Goal: Task Accomplishment & Management: Complete application form

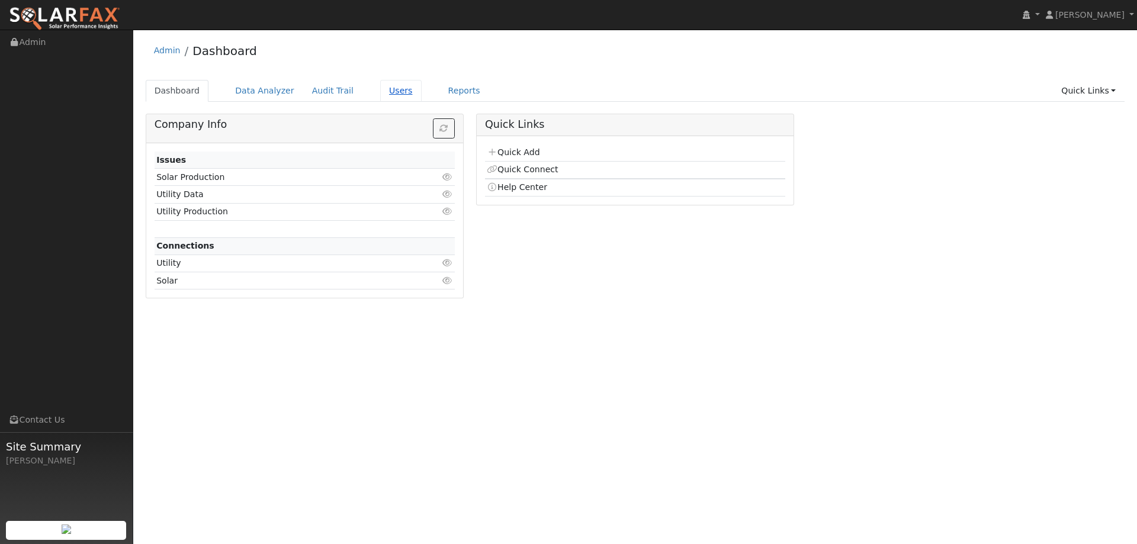
click at [381, 86] on link "Users" at bounding box center [400, 91] width 41 height 22
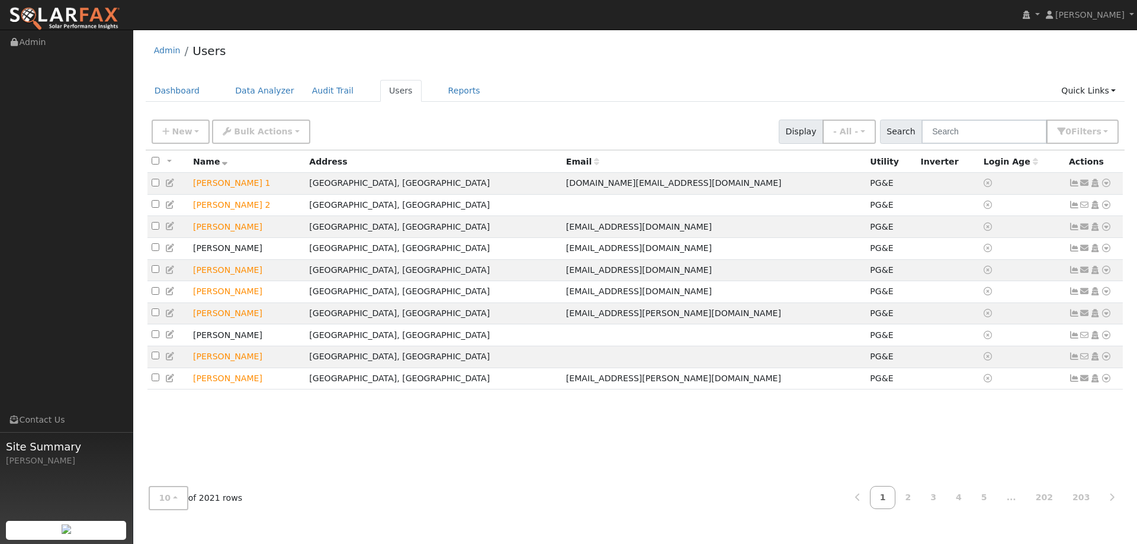
drag, startPoint x: 1027, startPoint y: 145, endPoint x: 1024, endPoint y: 140, distance: 6.1
click at [1025, 144] on div "New Add User Quick Add Quick Connect Quick Convert Lead Bulk Actions Send Email…" at bounding box center [636, 132] width 980 height 36
click at [1024, 139] on input "text" at bounding box center [985, 132] width 126 height 24
click at [996, 133] on input "text" at bounding box center [985, 132] width 126 height 24
click at [993, 134] on input "text" at bounding box center [985, 132] width 126 height 24
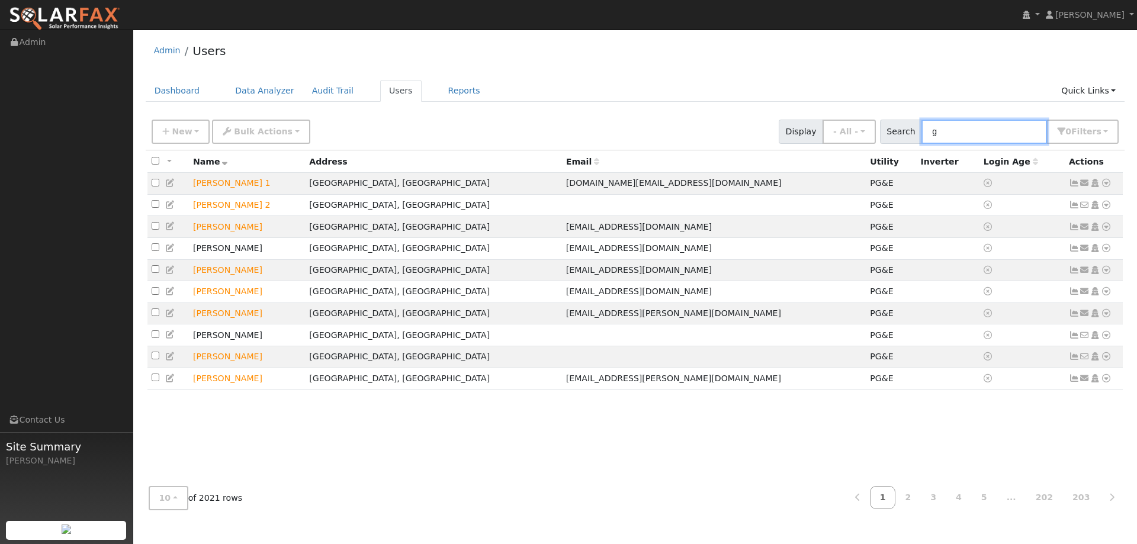
click at [993, 134] on input "g" at bounding box center [985, 132] width 126 height 24
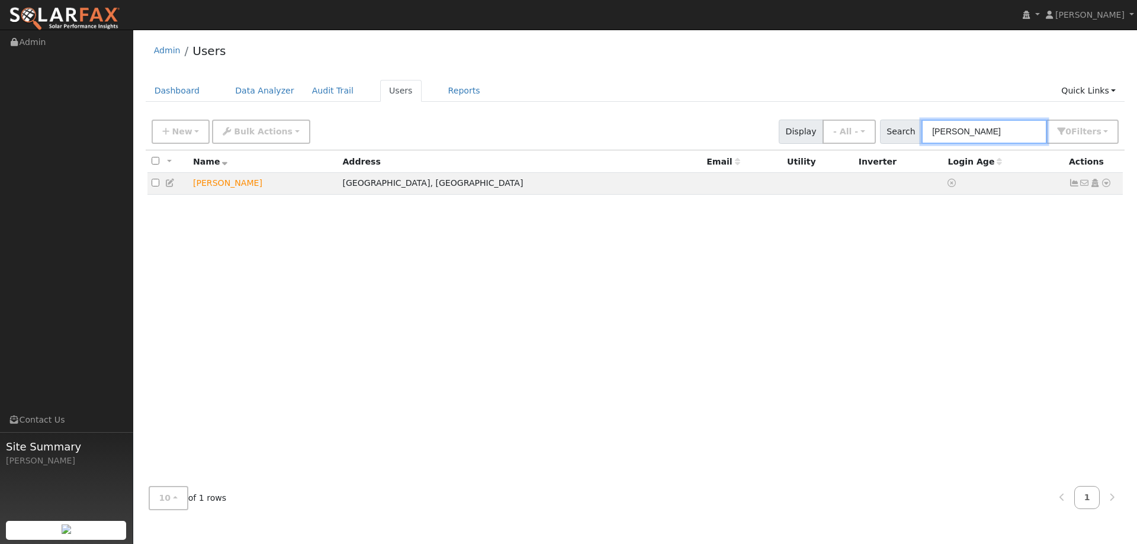
type input "greg v"
click at [1109, 185] on icon at bounding box center [1106, 183] width 11 height 8
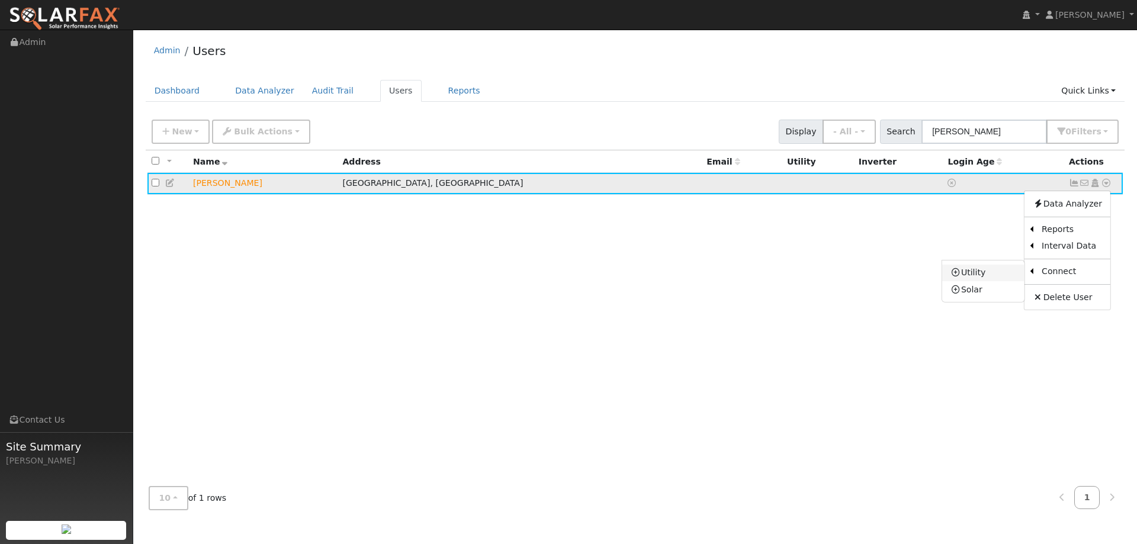
click at [1014, 274] on link "Utility" at bounding box center [983, 273] width 82 height 17
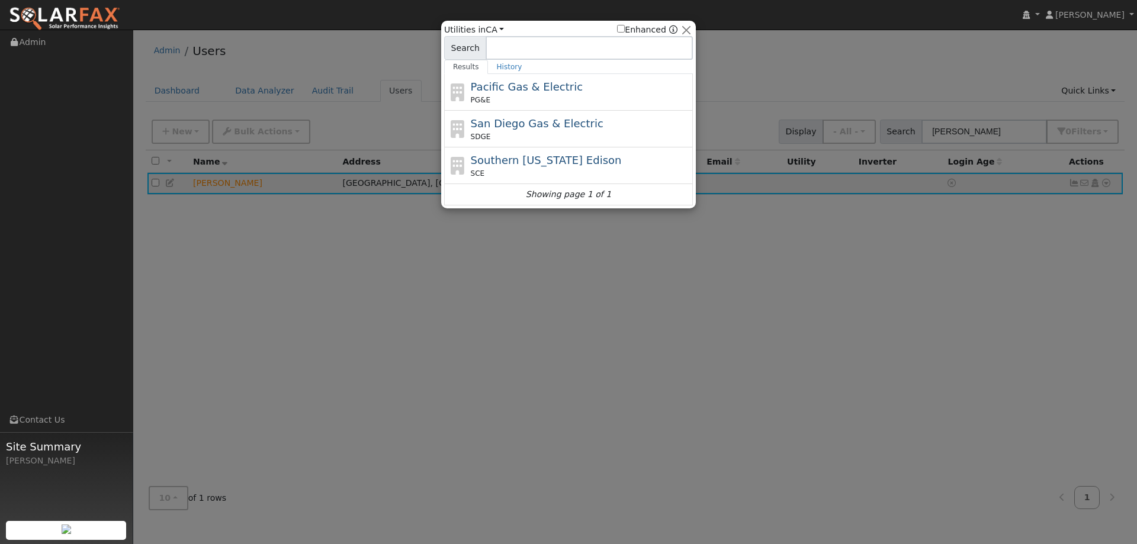
click at [591, 82] on div "Pacific Gas & Electric PG&E" at bounding box center [581, 92] width 220 height 27
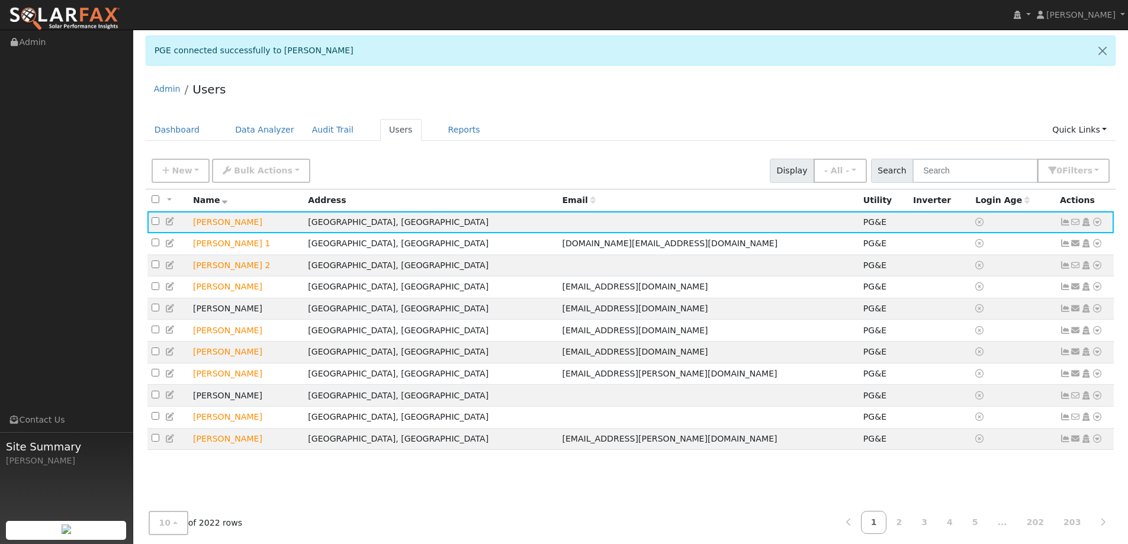
click at [125, 24] on link at bounding box center [64, 15] width 129 height 30
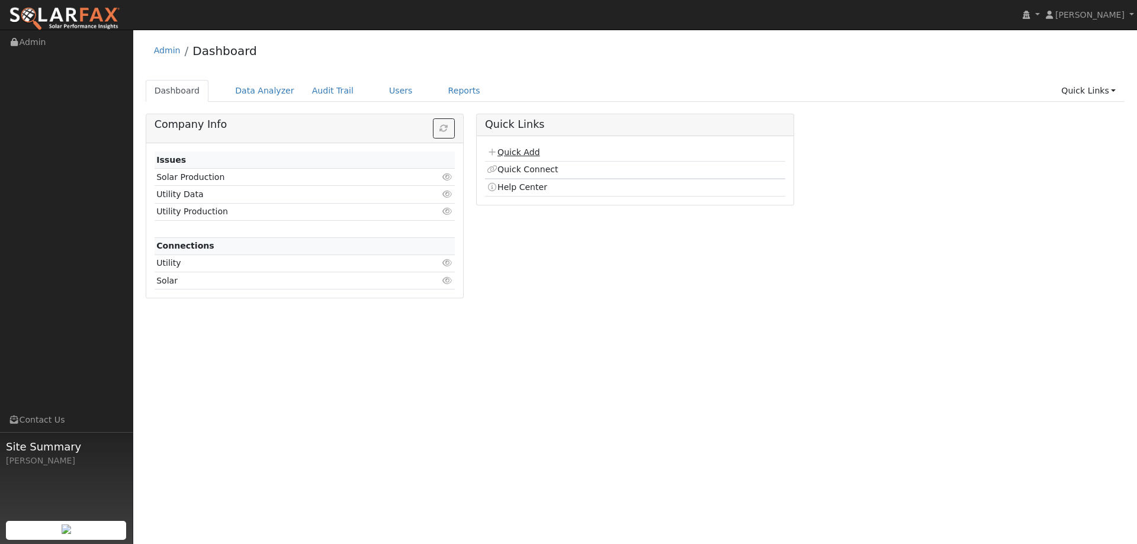
click at [504, 150] on link "Quick Add" at bounding box center [513, 152] width 53 height 9
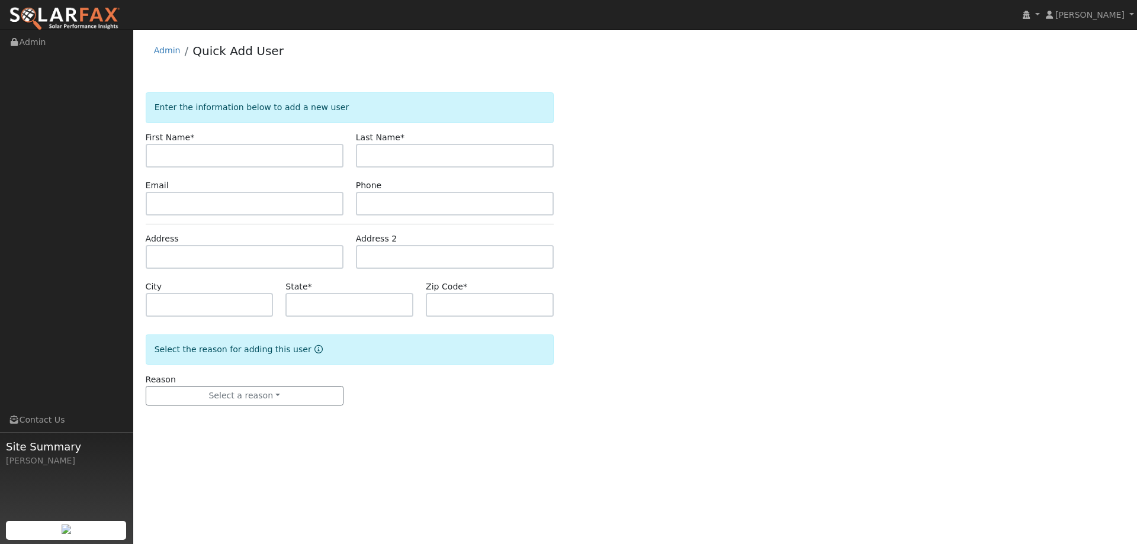
click at [284, 150] on input "text" at bounding box center [245, 156] width 198 height 24
type input "[PERSON_NAME]"
click at [387, 141] on label "Last Name *" at bounding box center [380, 138] width 49 height 12
click at [396, 150] on input "text" at bounding box center [455, 156] width 198 height 24
type input "Marchk"
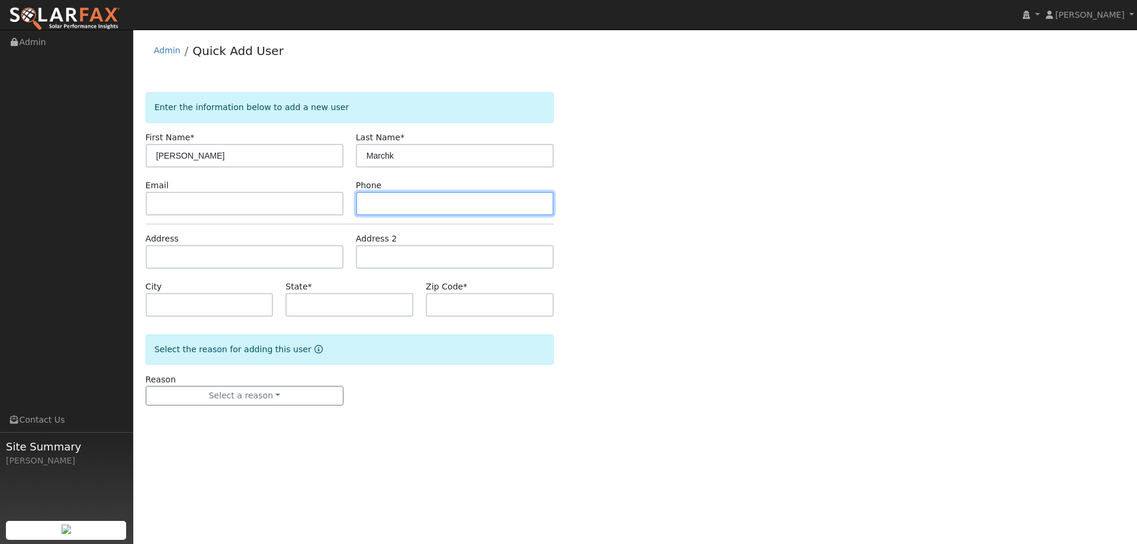
click at [452, 211] on input "text" at bounding box center [455, 204] width 198 height 24
paste input "(916) 276-6488"
type input "(916) 276-6488"
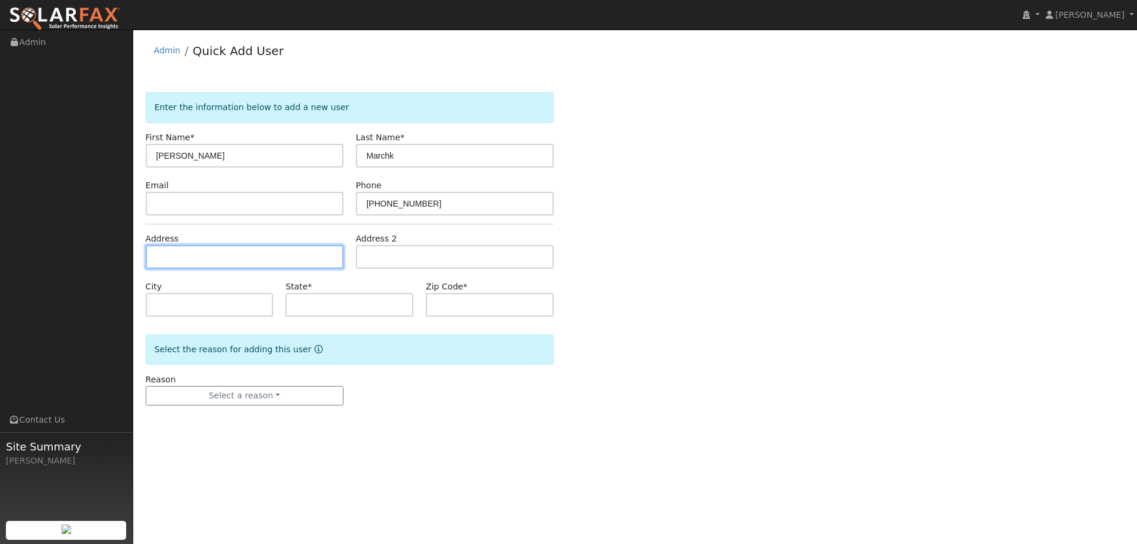
click at [316, 255] on input "text" at bounding box center [245, 257] width 198 height 24
paste input "2132 Arnold Drive"
type input "2132 Arnold Drive"
type input "Rocklin"
type input "CA"
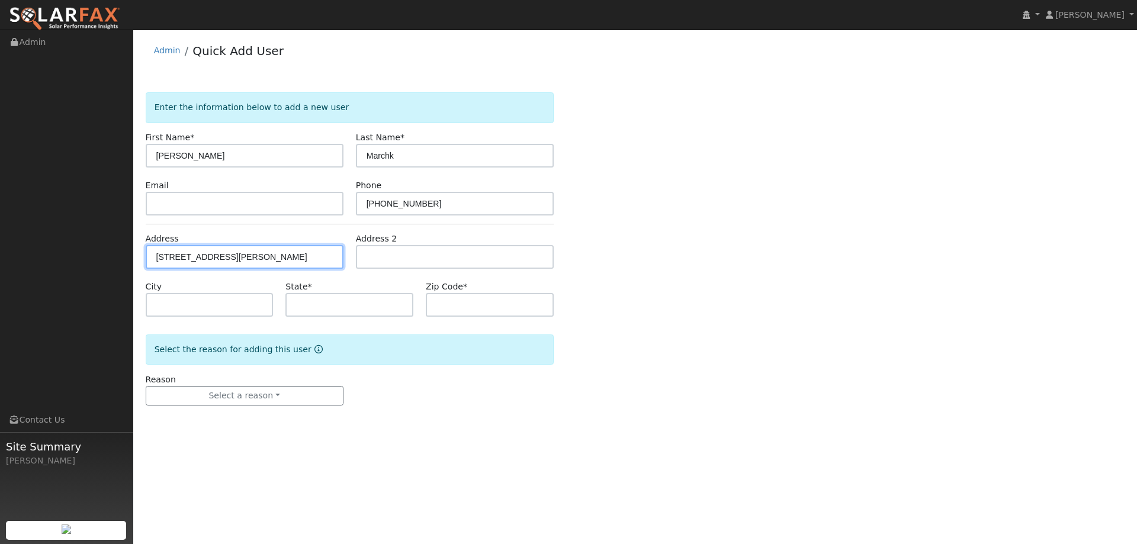
type input "95765"
click at [259, 250] on input "2132 Arnold Drive" at bounding box center [245, 257] width 198 height 24
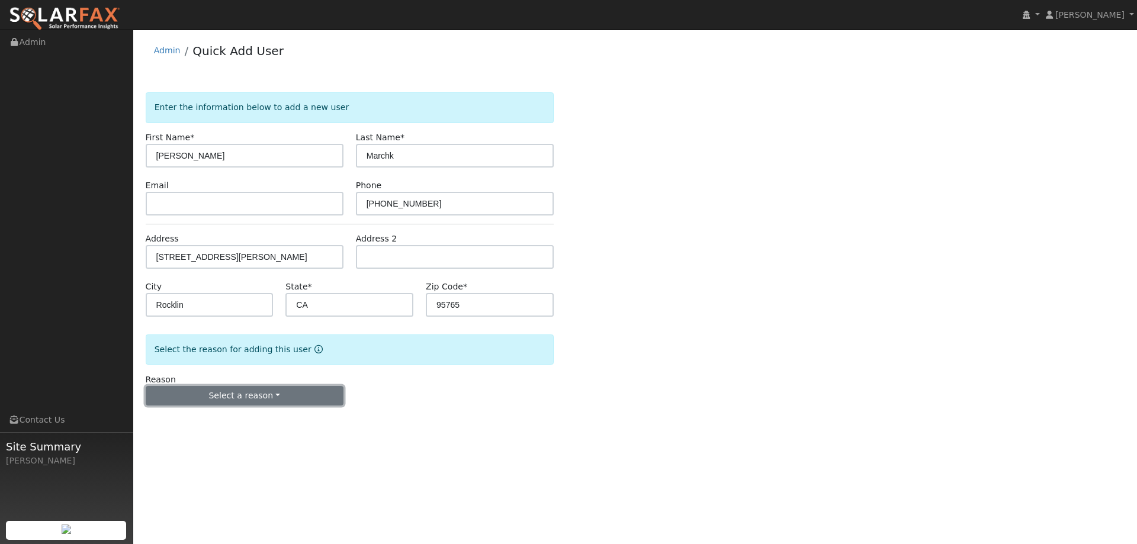
click at [274, 391] on button "Select a reason" at bounding box center [245, 396] width 198 height 20
click at [222, 425] on link "New lead" at bounding box center [211, 420] width 131 height 17
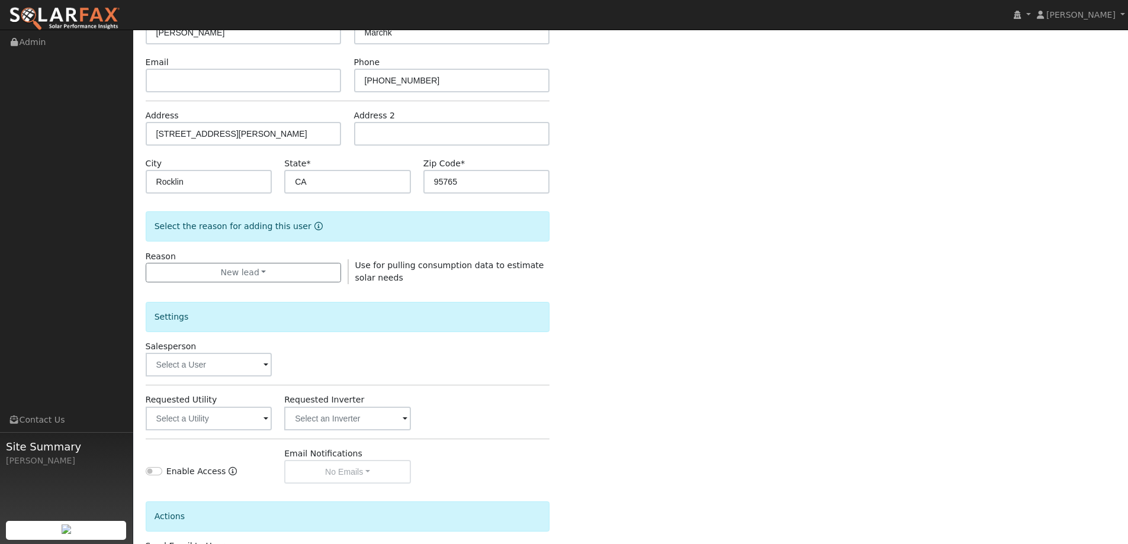
scroll to position [223, 0]
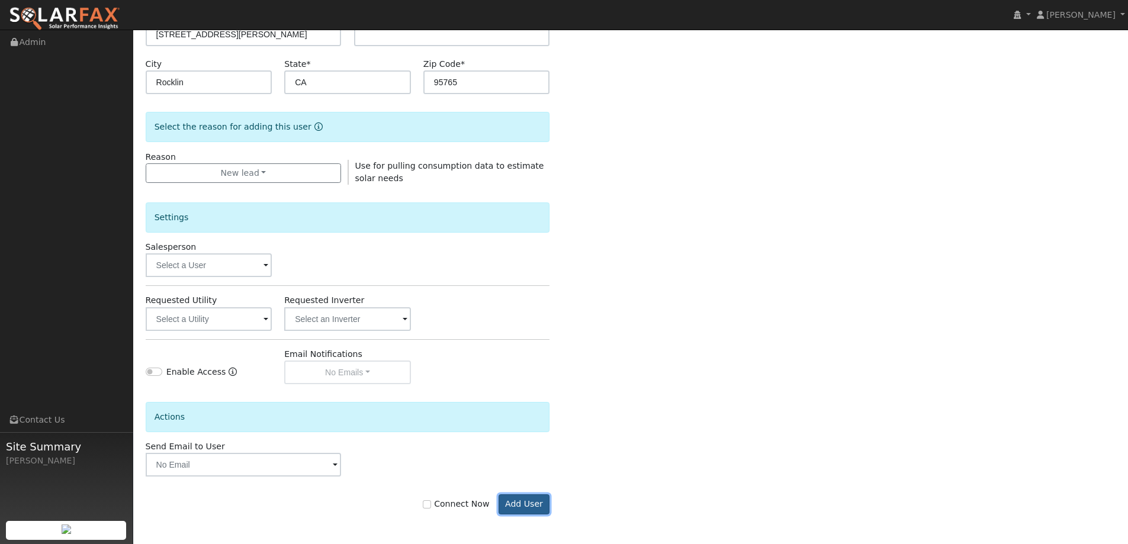
click at [537, 505] on button "Add User" at bounding box center [525, 505] width 52 height 20
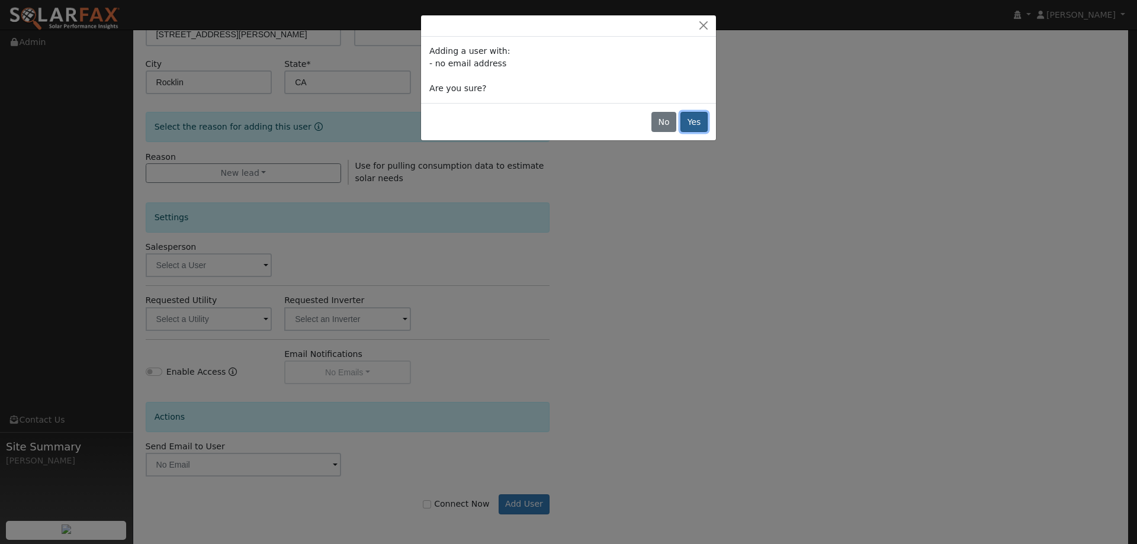
click at [685, 117] on button "Yes" at bounding box center [694, 122] width 27 height 20
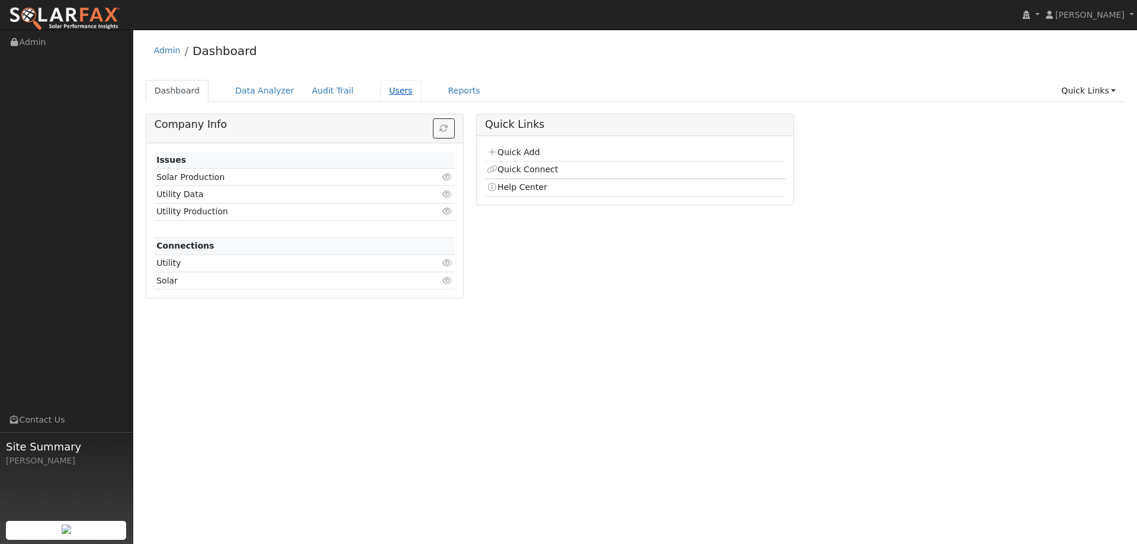
click at [380, 86] on link "Users" at bounding box center [400, 91] width 41 height 22
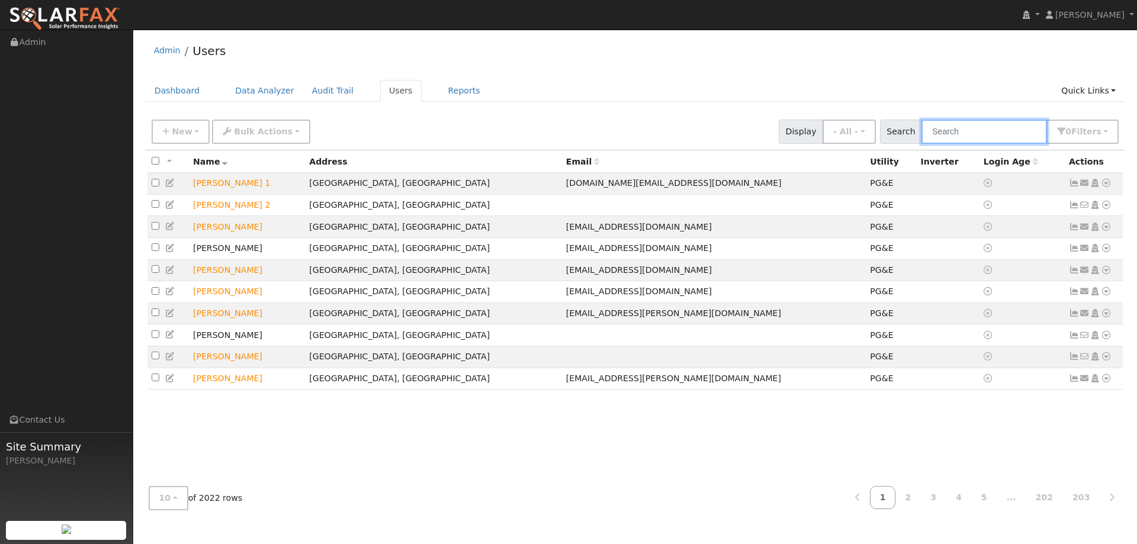
click at [1010, 139] on input "text" at bounding box center [985, 132] width 126 height 24
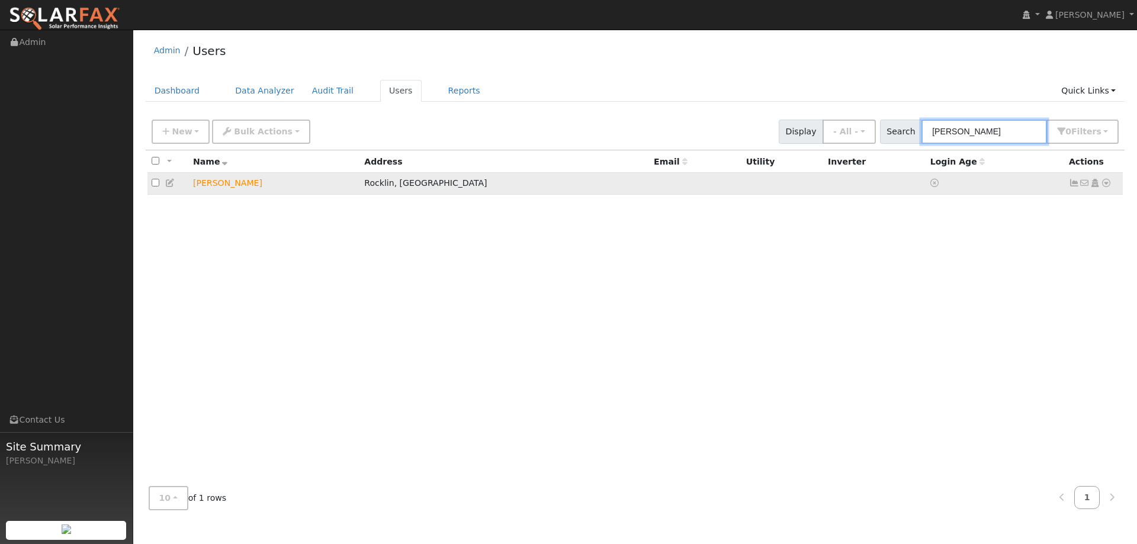
type input "[PERSON_NAME]"
click at [1109, 187] on icon at bounding box center [1106, 183] width 11 height 8
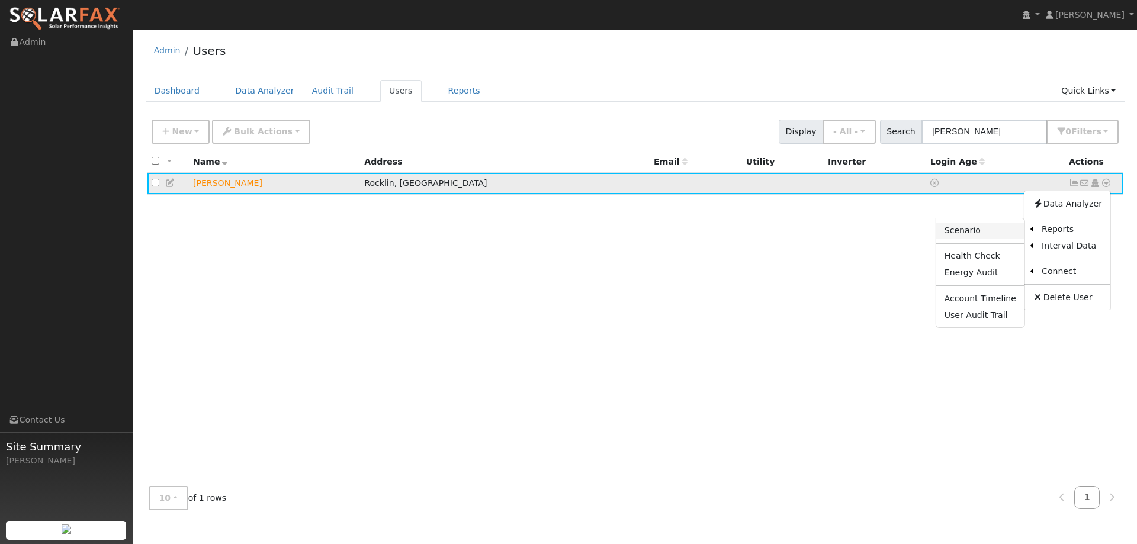
click at [999, 233] on link "Scenario" at bounding box center [981, 231] width 88 height 17
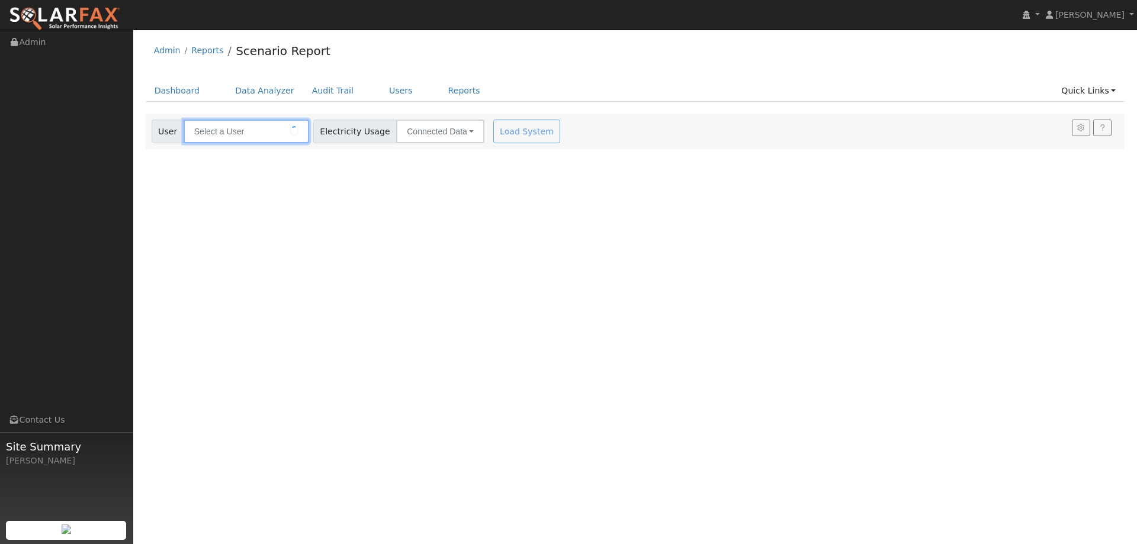
click at [271, 133] on input "text" at bounding box center [247, 132] width 126 height 24
type input "Paul Marchk"
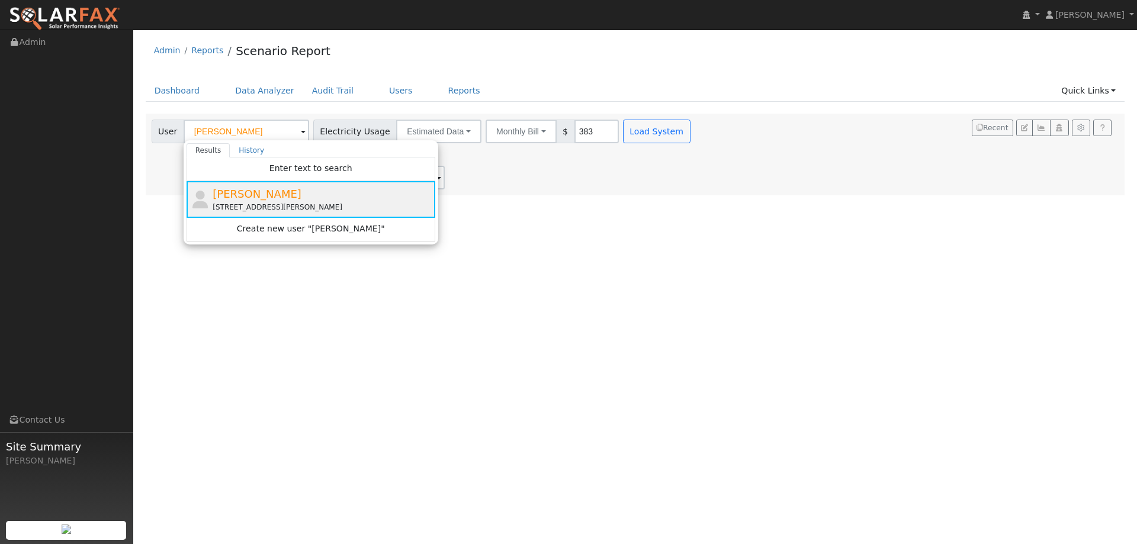
click at [327, 193] on div "Paul Marchk 2132 Arnold Drive, Rocklin, CA 95765" at bounding box center [323, 199] width 220 height 27
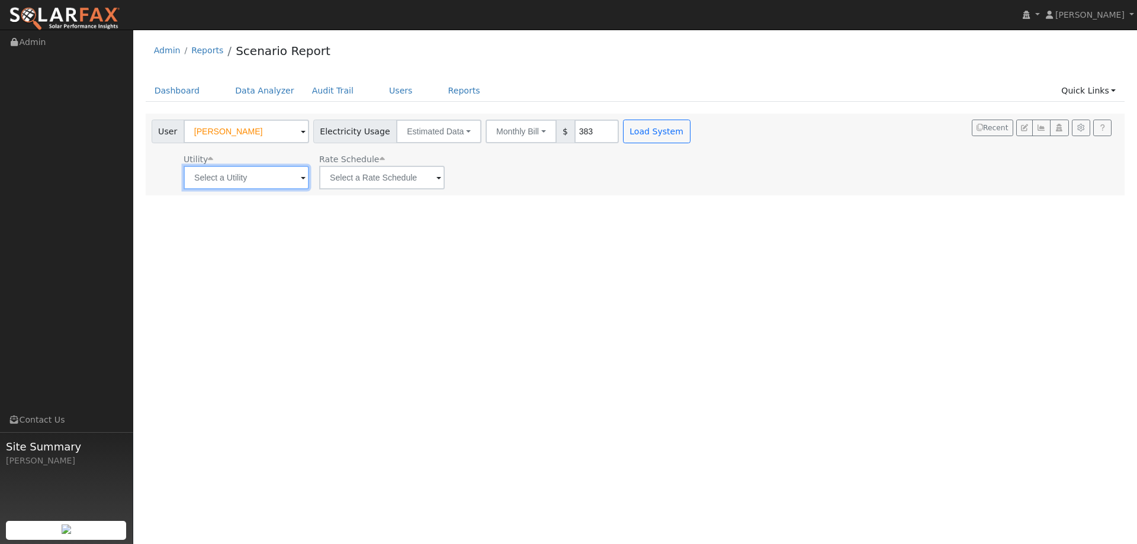
click at [255, 178] on input "text" at bounding box center [247, 178] width 126 height 24
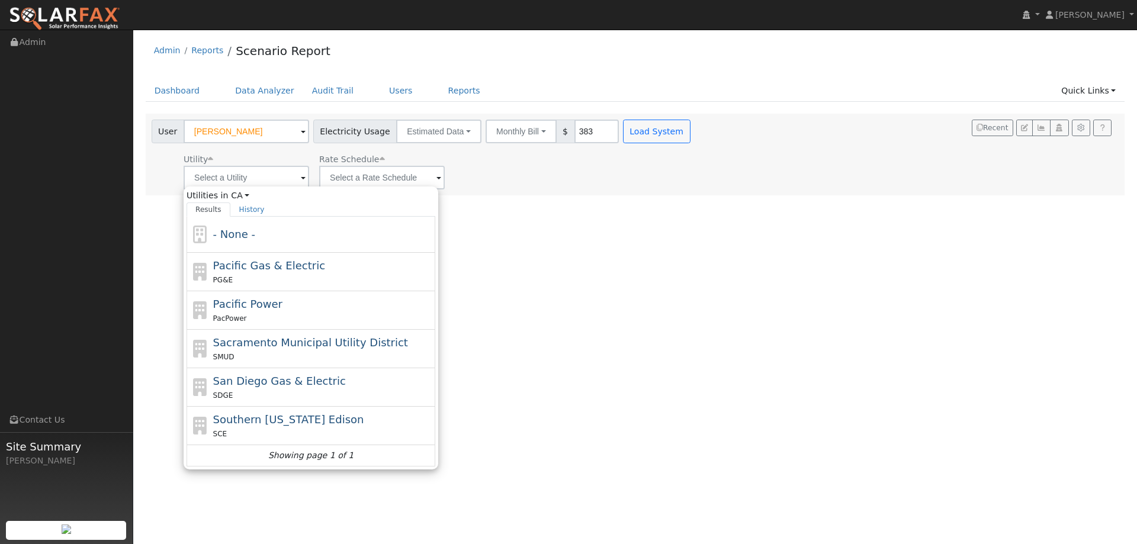
drag, startPoint x: 259, startPoint y: 275, endPoint x: 294, endPoint y: 256, distance: 39.5
click at [260, 275] on div "PG&E" at bounding box center [323, 280] width 220 height 12
type input "Pacific Gas & Electric"
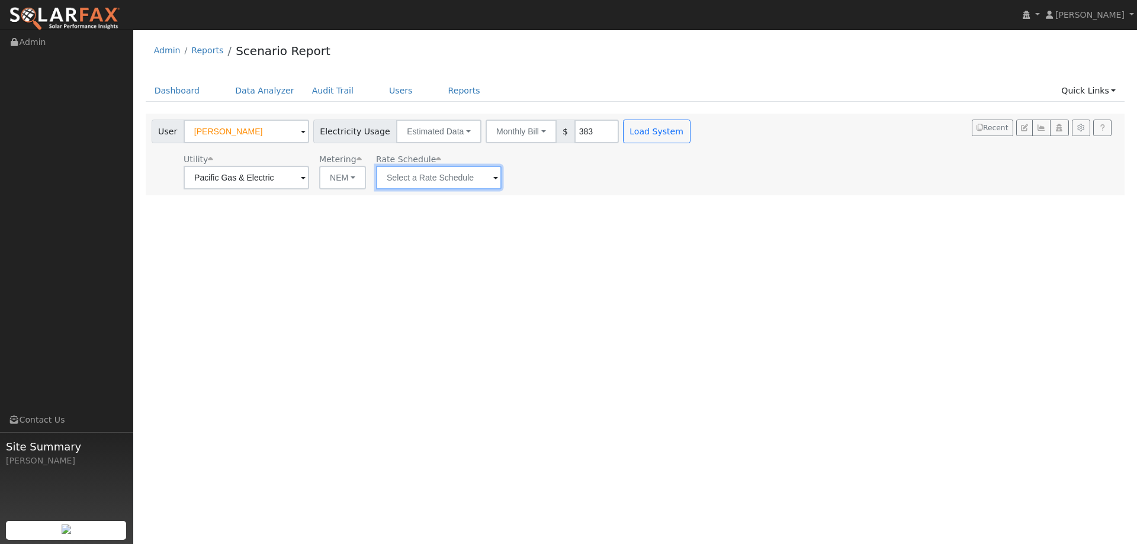
click at [424, 187] on input "text" at bounding box center [439, 178] width 126 height 24
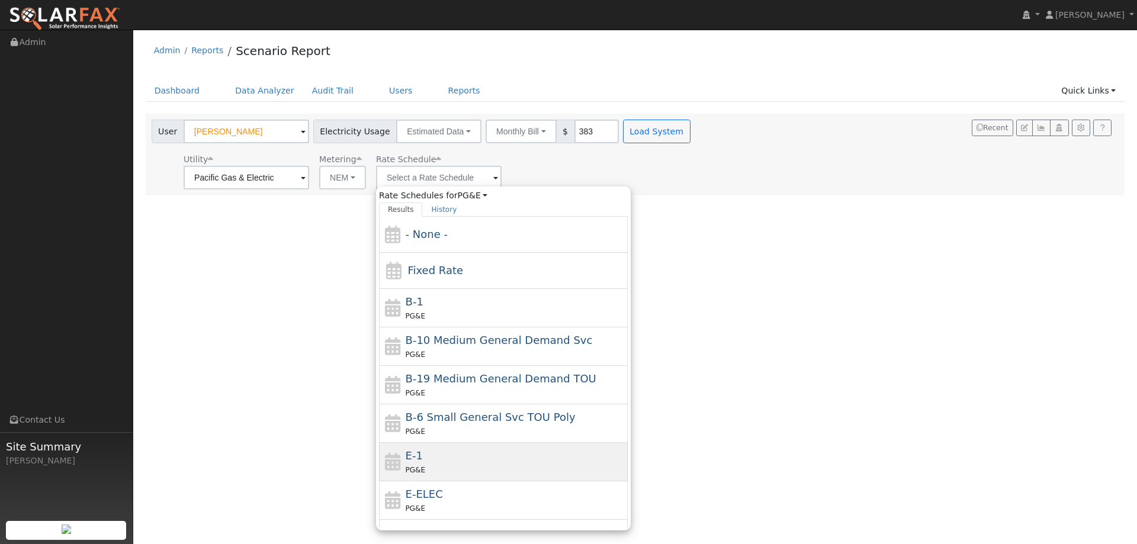
drag, startPoint x: 430, startPoint y: 453, endPoint x: 592, endPoint y: 262, distance: 250.5
click at [431, 452] on div "E-1 PG&E" at bounding box center [516, 462] width 220 height 28
type input "E-1"
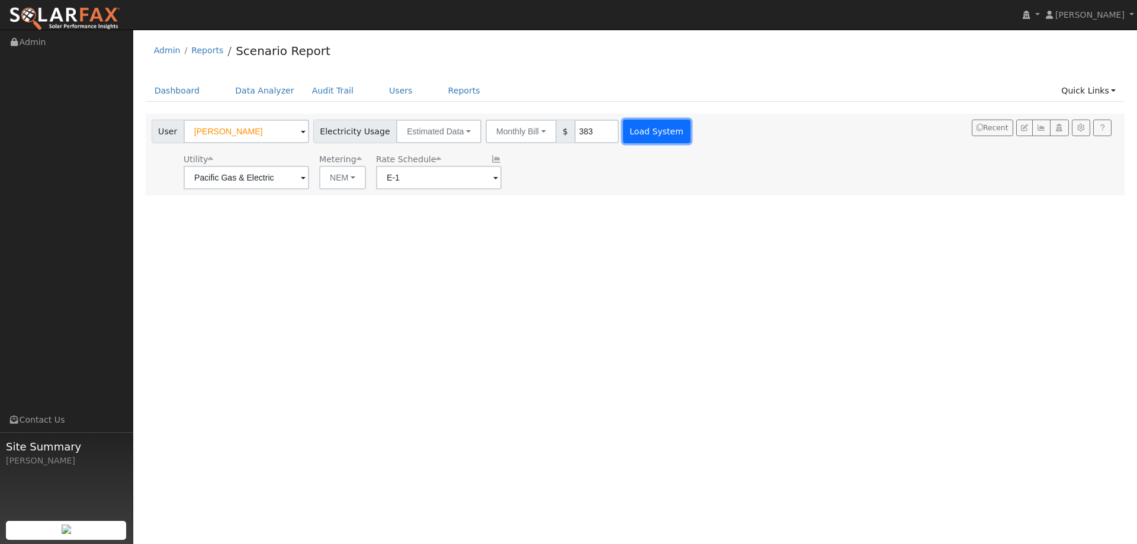
click at [659, 124] on button "Load System" at bounding box center [657, 132] width 68 height 24
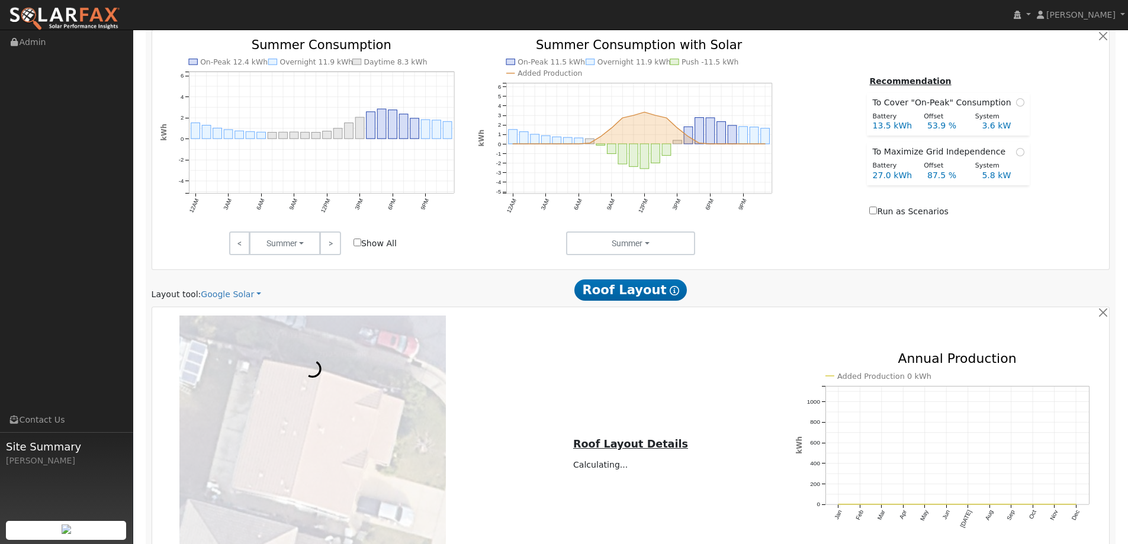
scroll to position [652, 0]
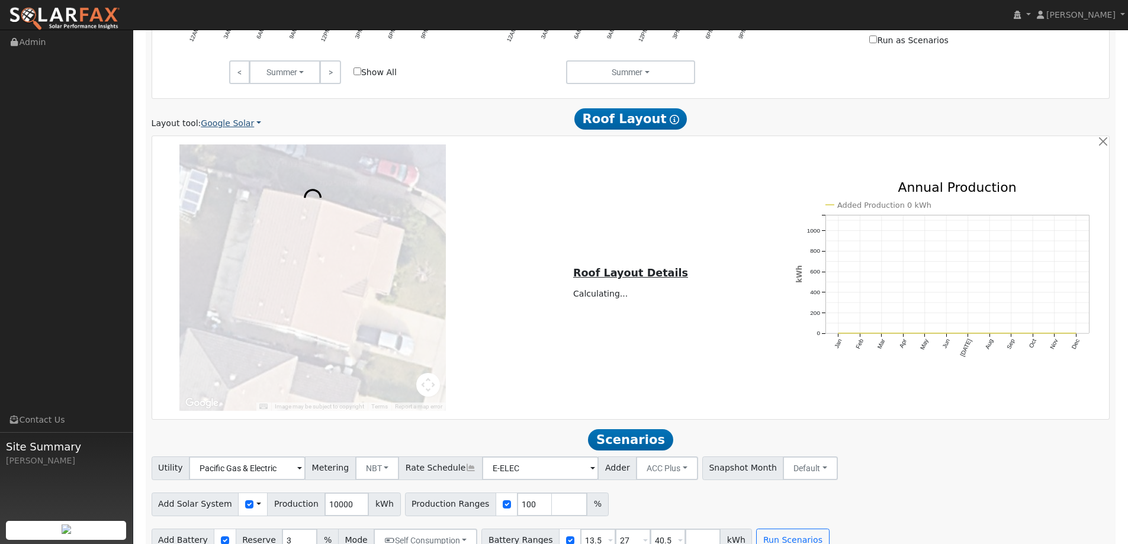
click at [239, 121] on link "Google Solar" at bounding box center [231, 123] width 60 height 12
click at [226, 180] on link "Aurora" at bounding box center [239, 177] width 82 height 17
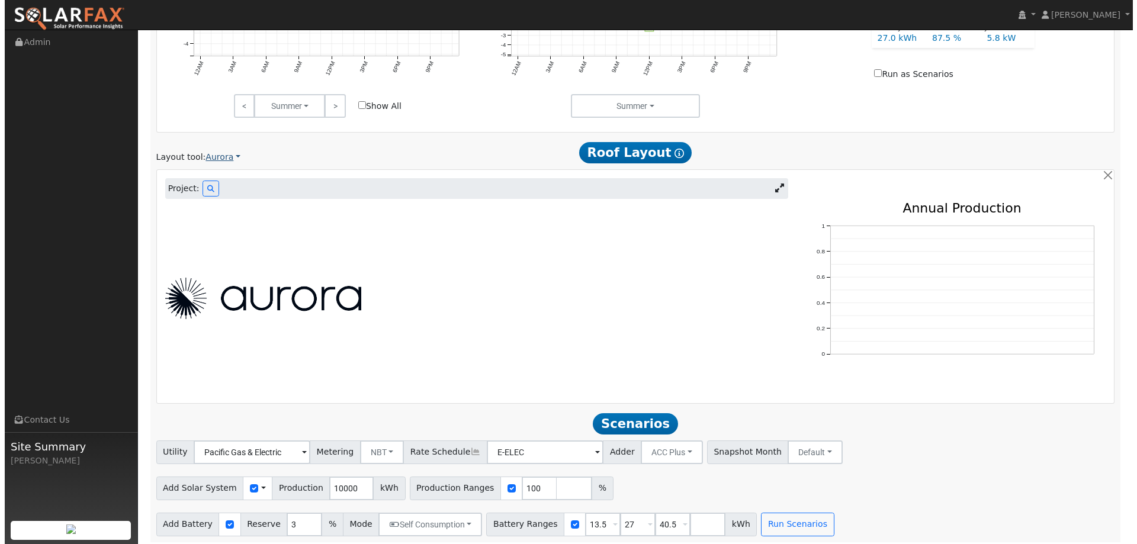
scroll to position [623, 0]
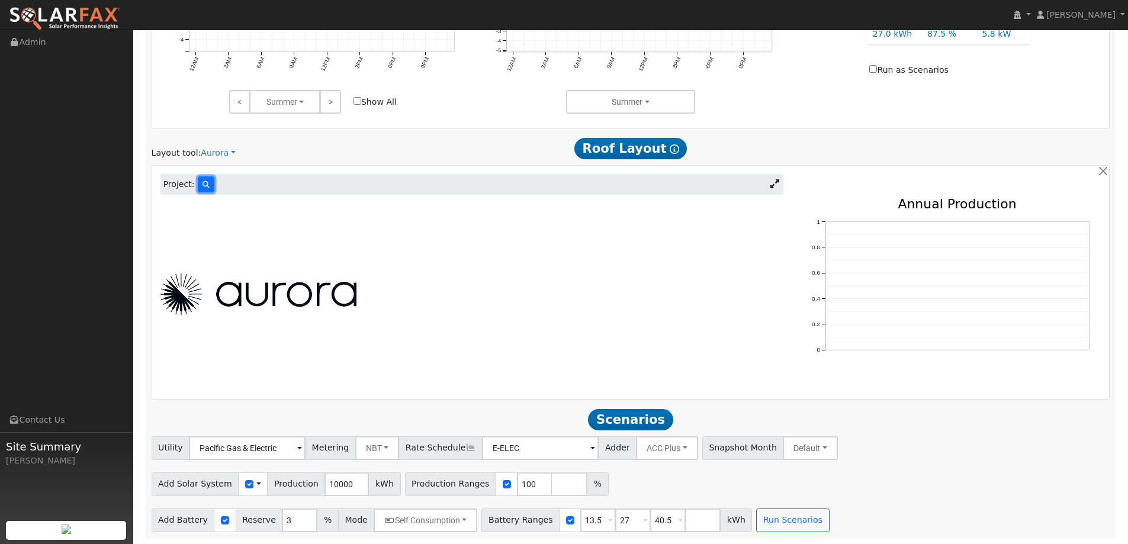
click at [201, 180] on button at bounding box center [206, 185] width 17 height 16
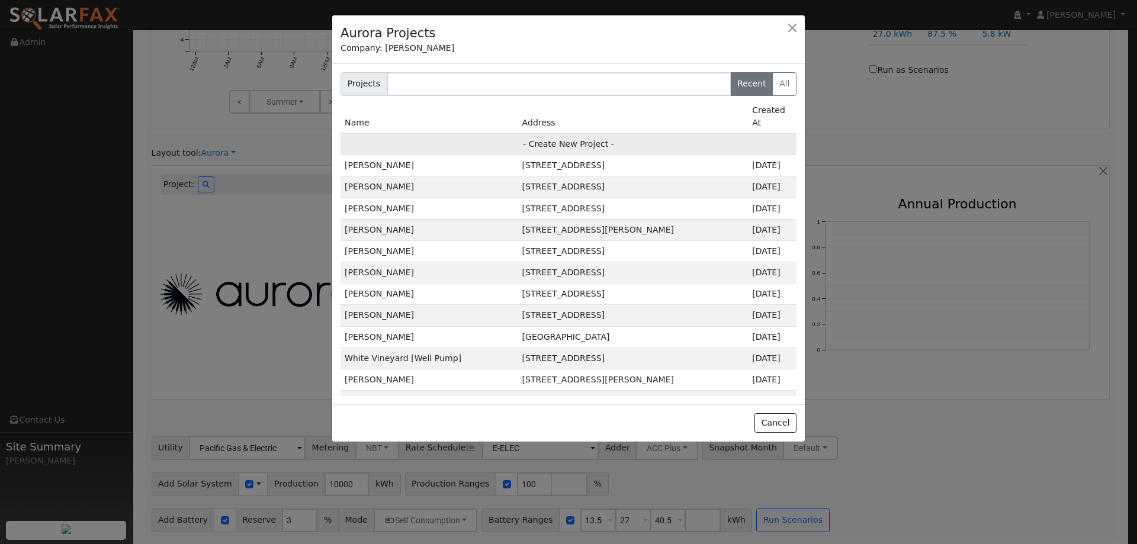
click at [684, 134] on td "- Create New Project -" at bounding box center [569, 143] width 456 height 21
type input "Paul Marchk"
type input "2132 Arnold Drive"
type input "Rocklin"
type input "CA"
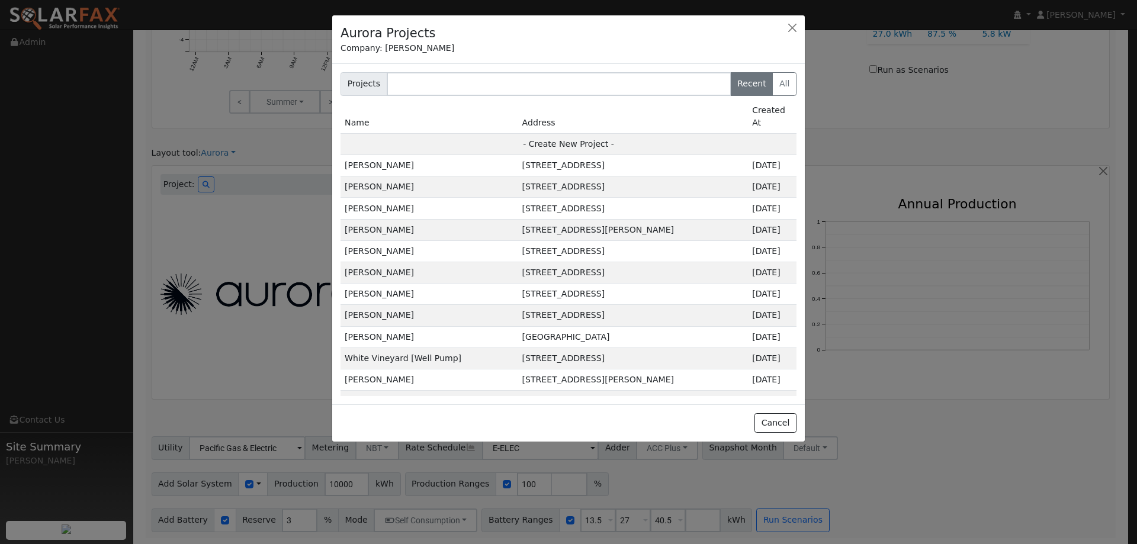
type input "95765"
type input "Design"
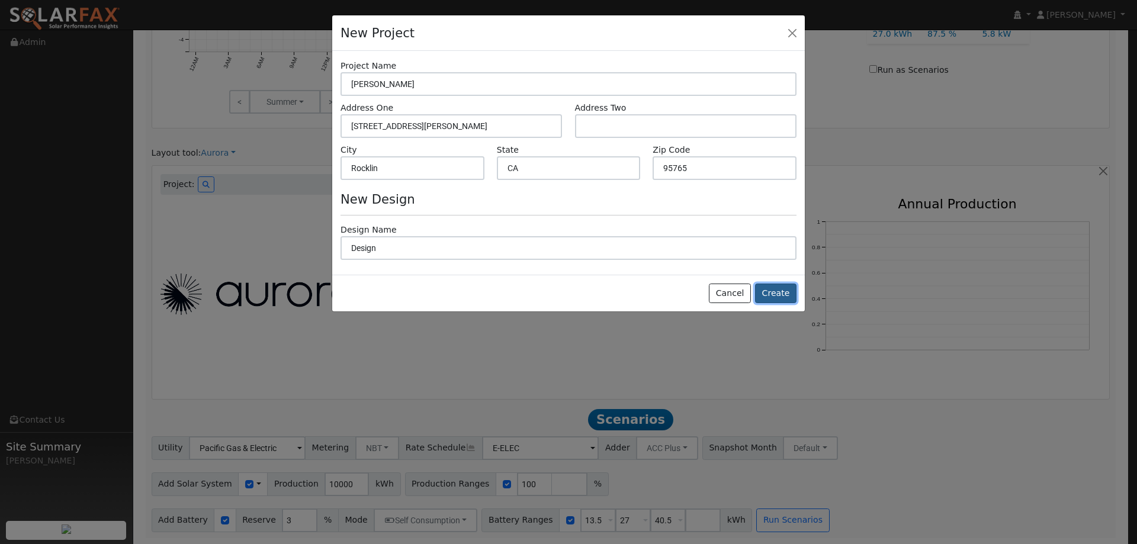
click at [769, 294] on button "Create" at bounding box center [775, 294] width 41 height 20
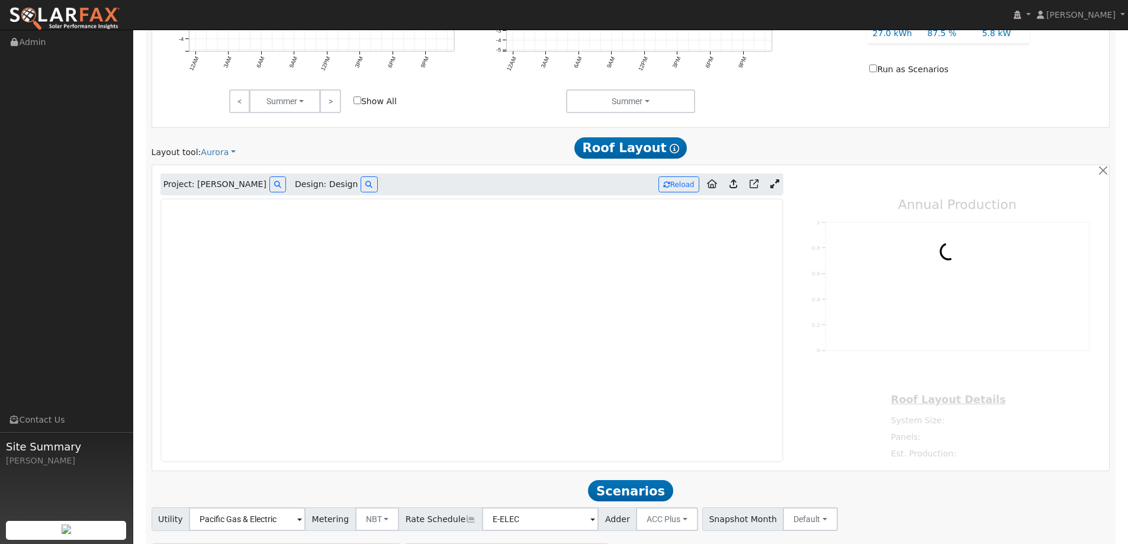
type input "0"
click at [105, 21] on img at bounding box center [64, 19] width 111 height 25
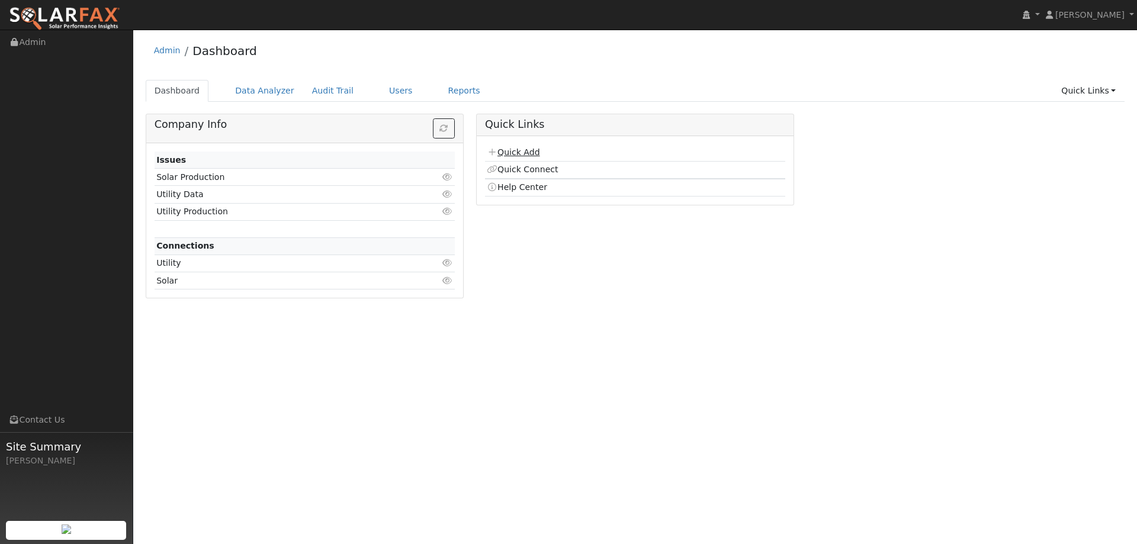
click at [509, 149] on link "Quick Add" at bounding box center [513, 152] width 53 height 9
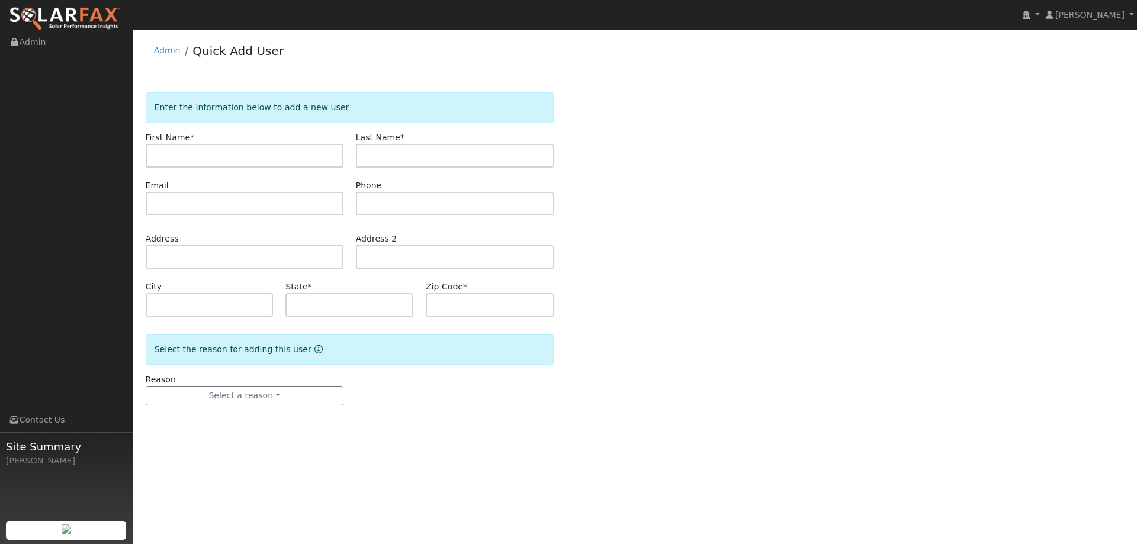
click at [299, 153] on input "text" at bounding box center [245, 156] width 198 height 24
type input "[PERSON_NAME]"
click at [505, 155] on input "text" at bounding box center [455, 156] width 198 height 24
type input "Sullins"
click at [310, 209] on input "text" at bounding box center [245, 204] width 198 height 24
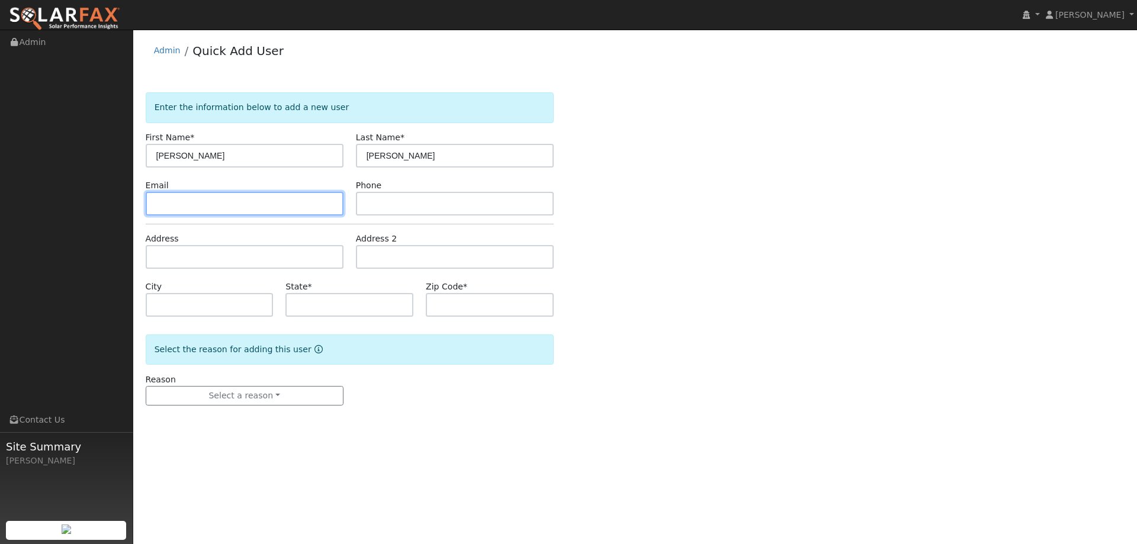
paste input "queguerro@yahoo.com"
type input "queguerro@yahoo.com"
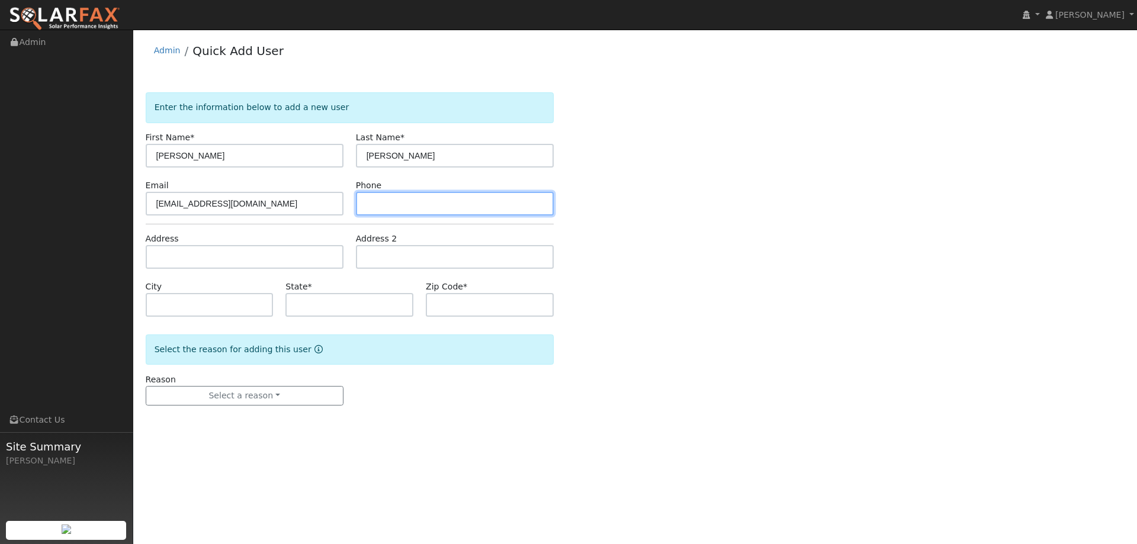
click at [419, 203] on input "text" at bounding box center [455, 204] width 198 height 24
paste input "(916) 670-5388"
type input "(916) 670-5388"
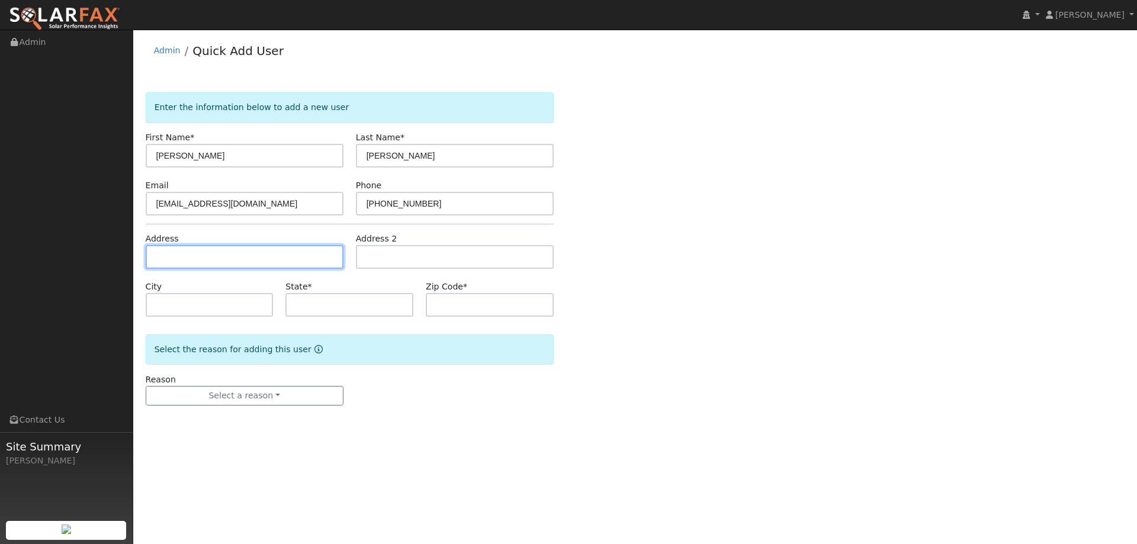
click at [320, 255] on input "text" at bounding box center [245, 257] width 198 height 24
paste input "122 Marland Ct"
type input "122 Marland Court"
type input "Lincoln"
type input "CA"
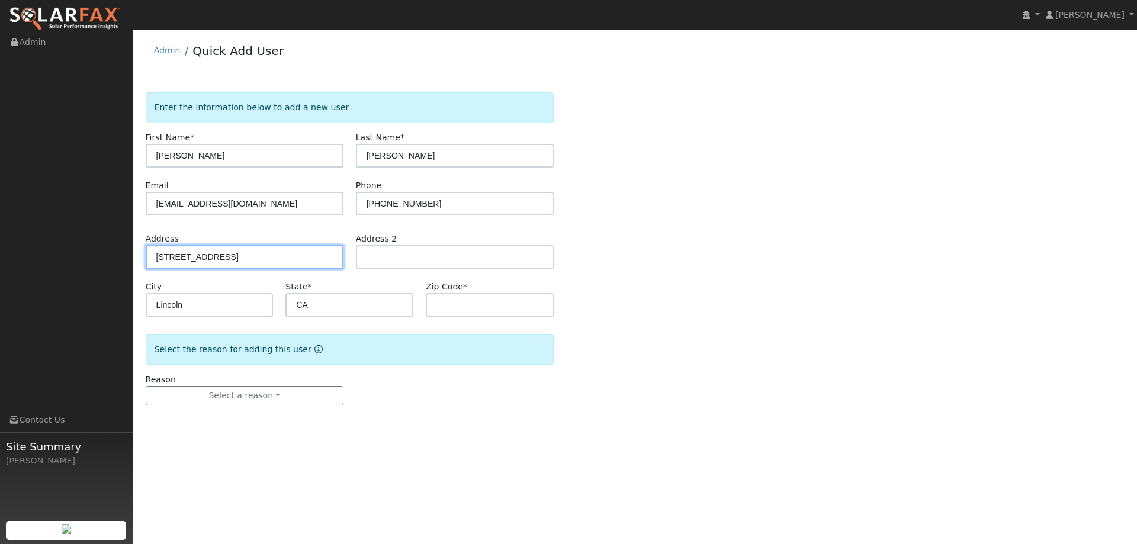
type input "95648"
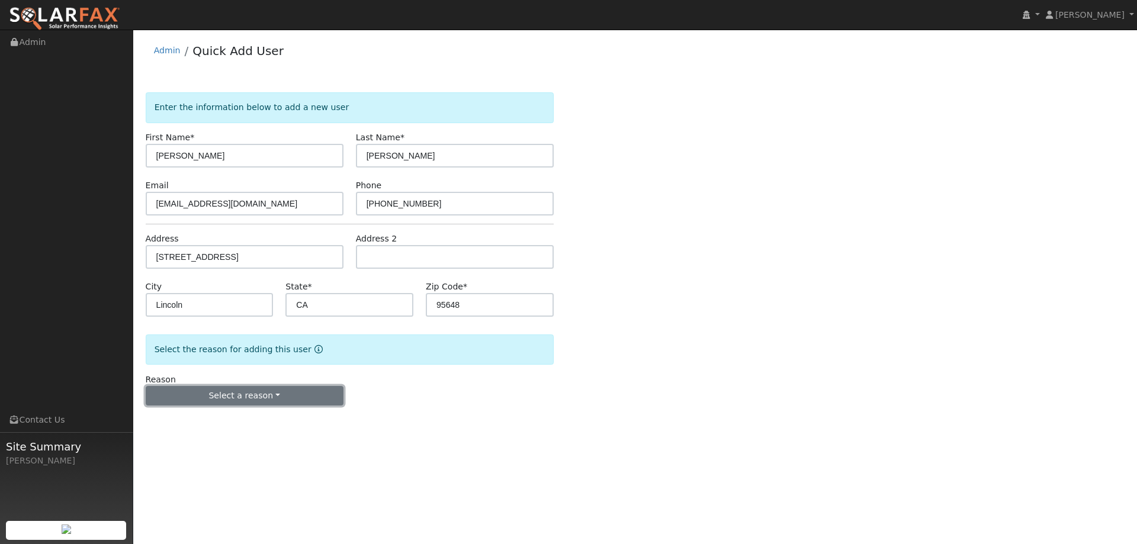
click at [288, 389] on button "Select a reason" at bounding box center [245, 396] width 198 height 20
click at [255, 419] on link "New lead" at bounding box center [211, 420] width 131 height 17
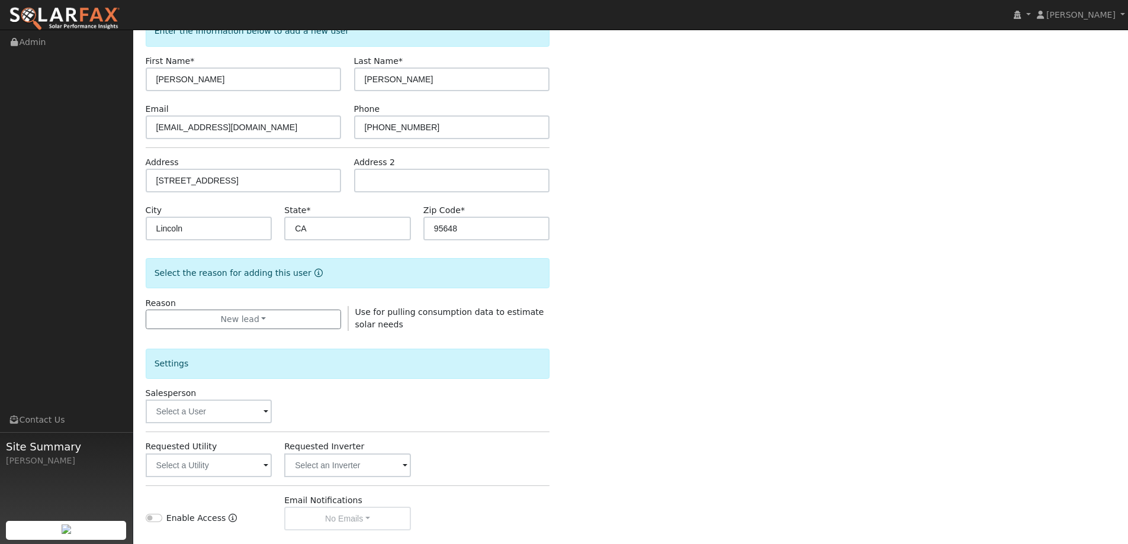
scroll to position [223, 0]
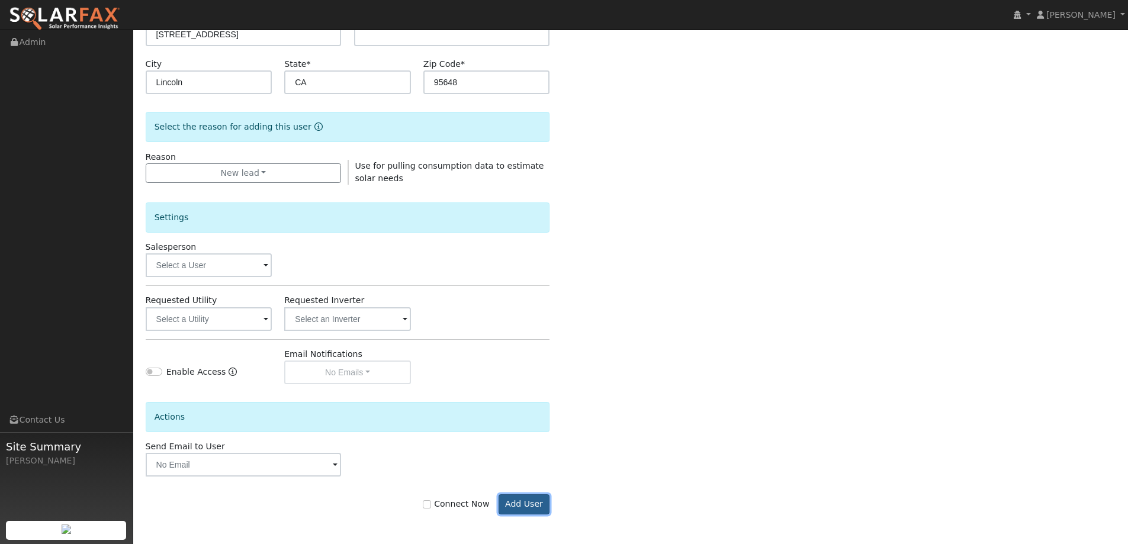
click at [528, 510] on button "Add User" at bounding box center [525, 505] width 52 height 20
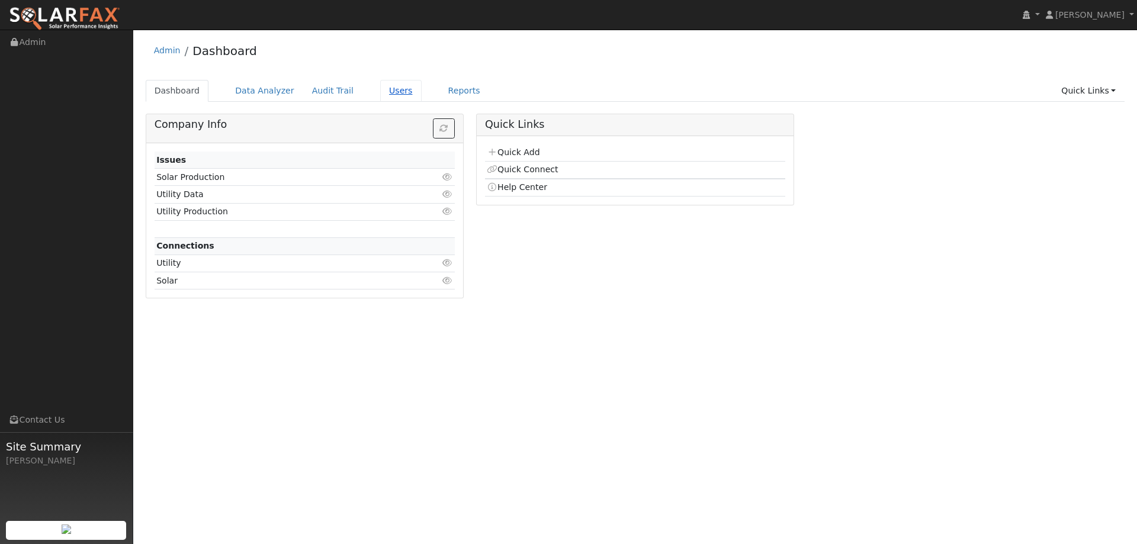
click at [392, 92] on link "Users" at bounding box center [400, 91] width 41 height 22
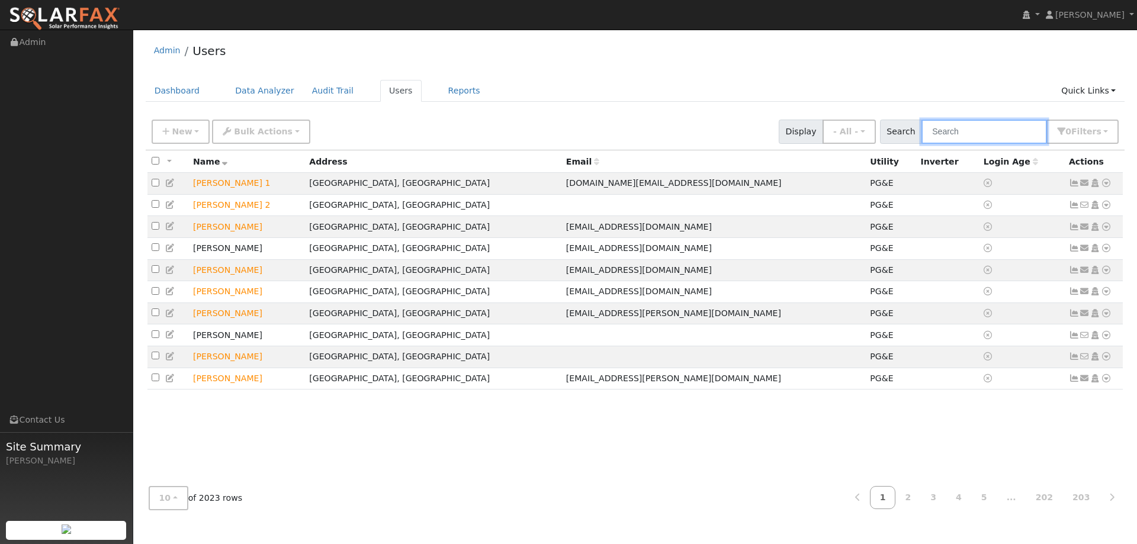
click at [946, 131] on input "text" at bounding box center [985, 132] width 126 height 24
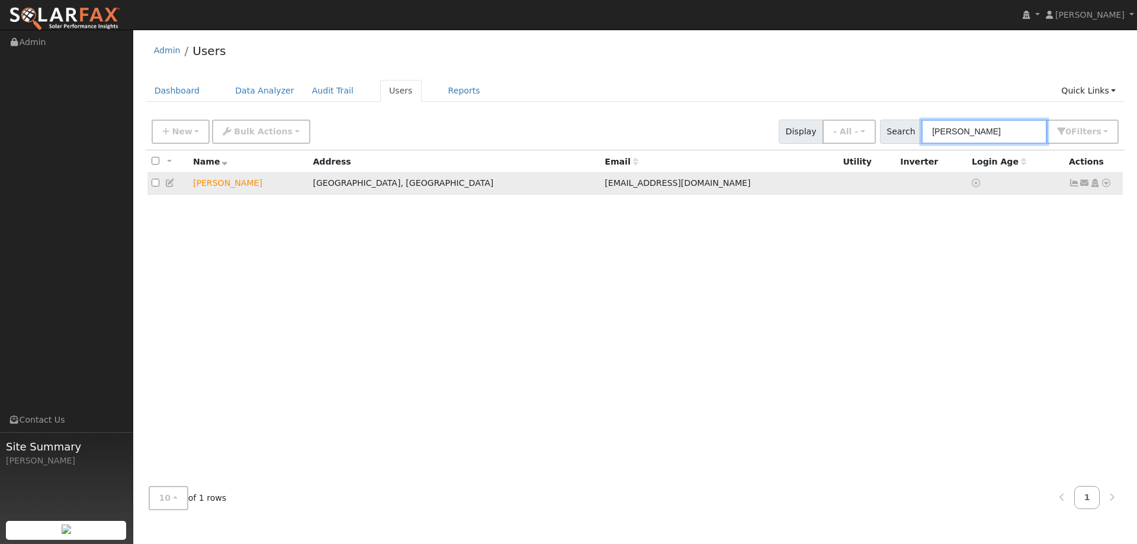
type input "jesse Sull"
click at [1108, 181] on icon at bounding box center [1106, 183] width 11 height 8
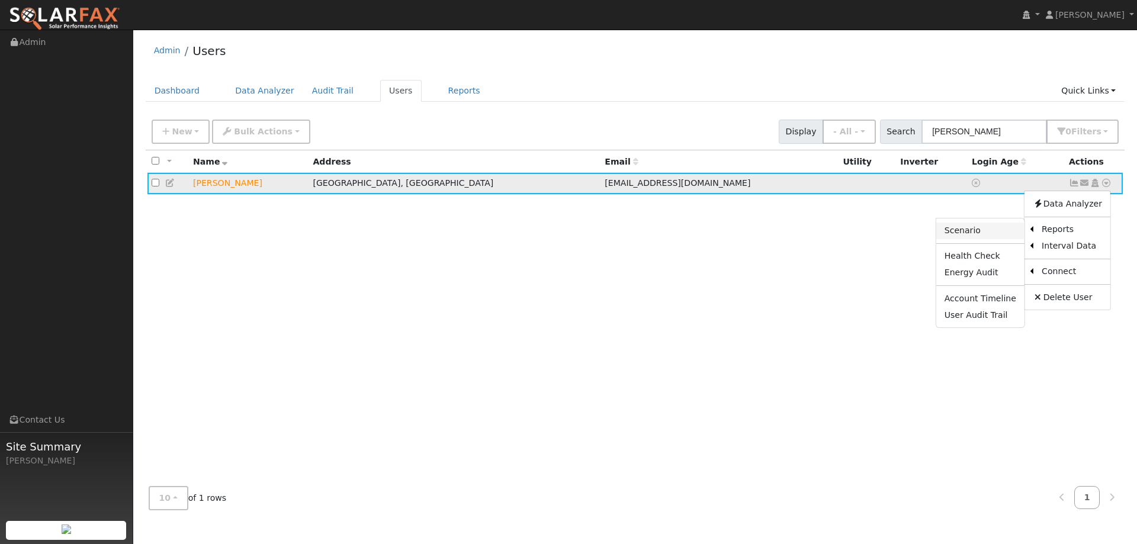
click at [1012, 230] on link "Scenario" at bounding box center [981, 231] width 88 height 17
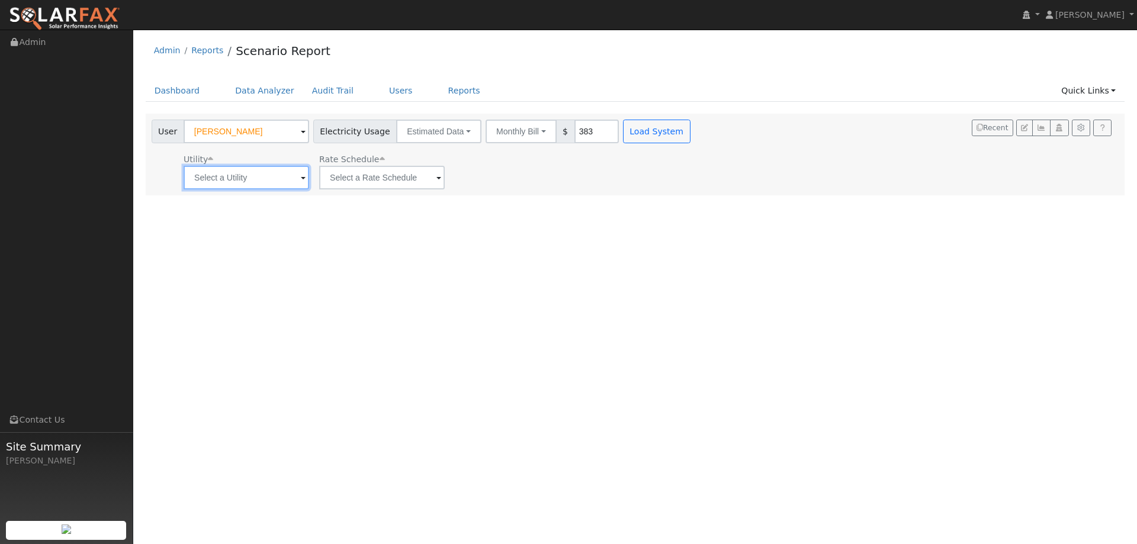
drag, startPoint x: 252, startPoint y: 174, endPoint x: 262, endPoint y: 177, distance: 11.1
click at [252, 174] on input "text" at bounding box center [247, 178] width 126 height 24
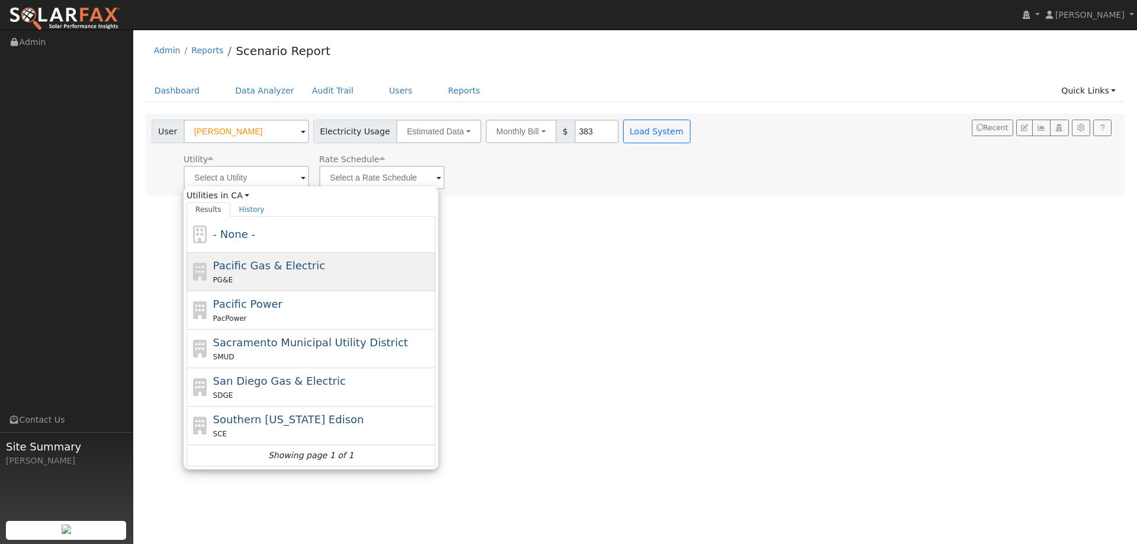
drag, startPoint x: 294, startPoint y: 269, endPoint x: 312, endPoint y: 265, distance: 17.7
click at [296, 269] on span "Pacific Gas & Electric" at bounding box center [269, 265] width 112 height 12
type input "Pacific Gas & Electric"
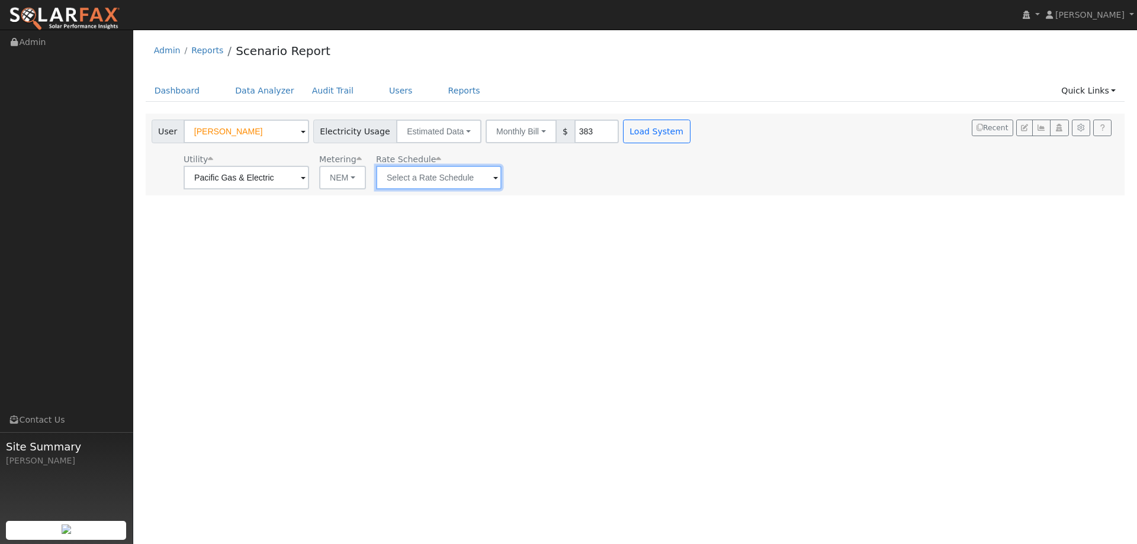
click at [473, 175] on input "text" at bounding box center [439, 178] width 126 height 24
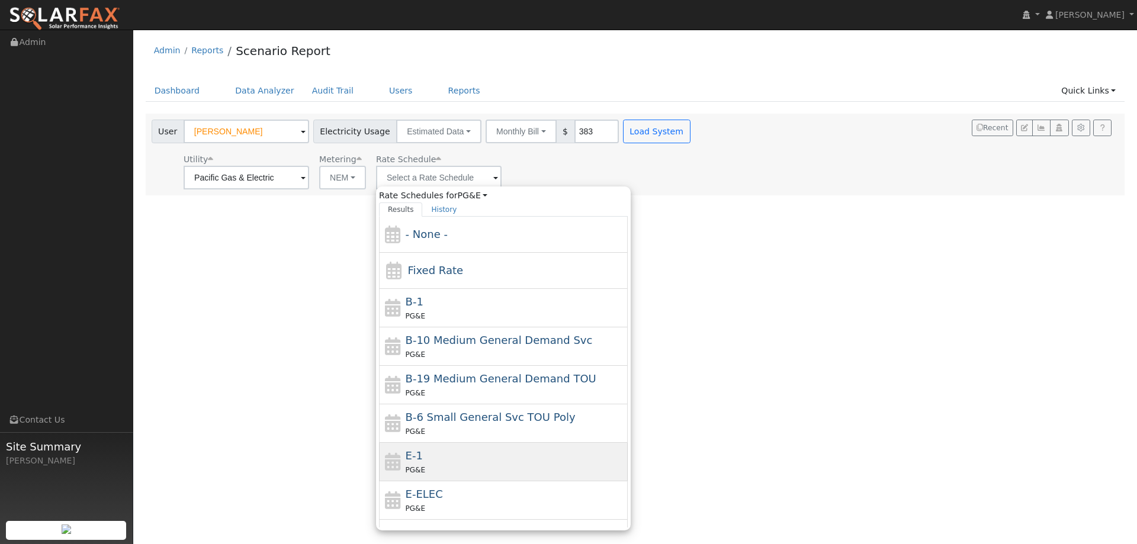
click at [460, 467] on div "PG&E" at bounding box center [516, 470] width 220 height 12
type input "E-1"
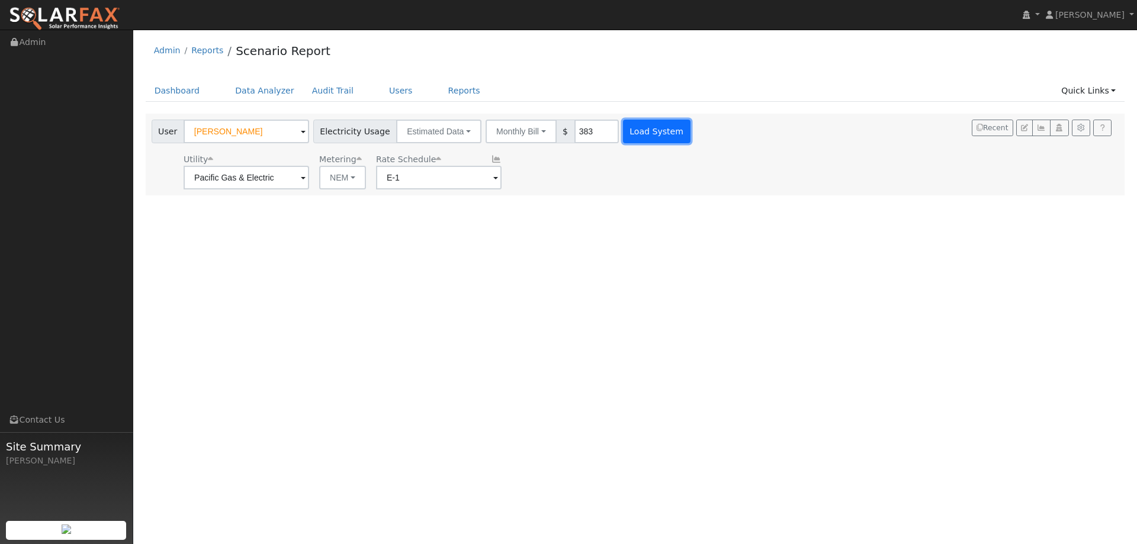
click at [624, 136] on button "Load System" at bounding box center [657, 132] width 68 height 24
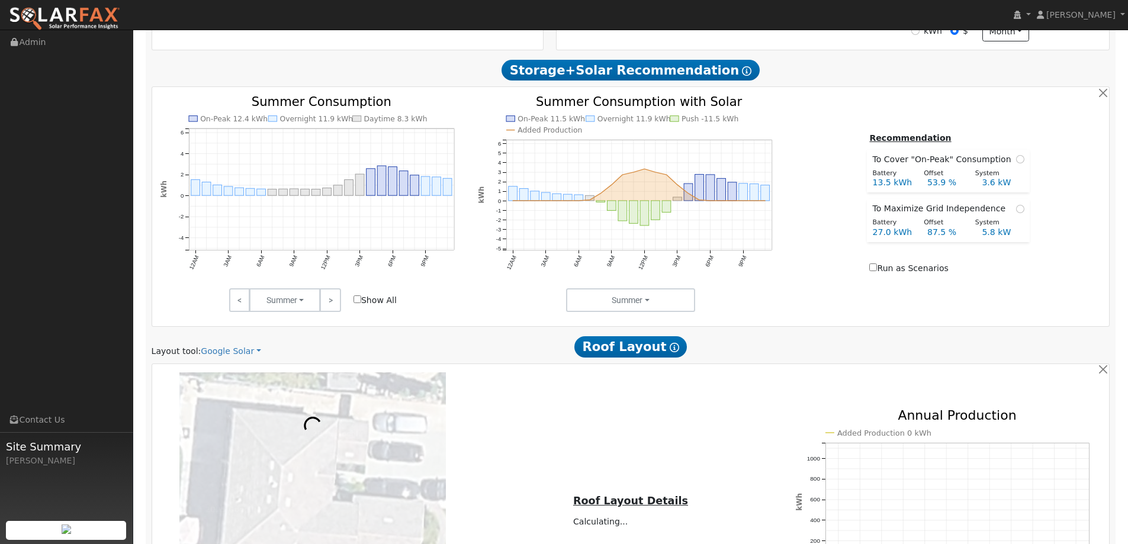
scroll to position [592, 0]
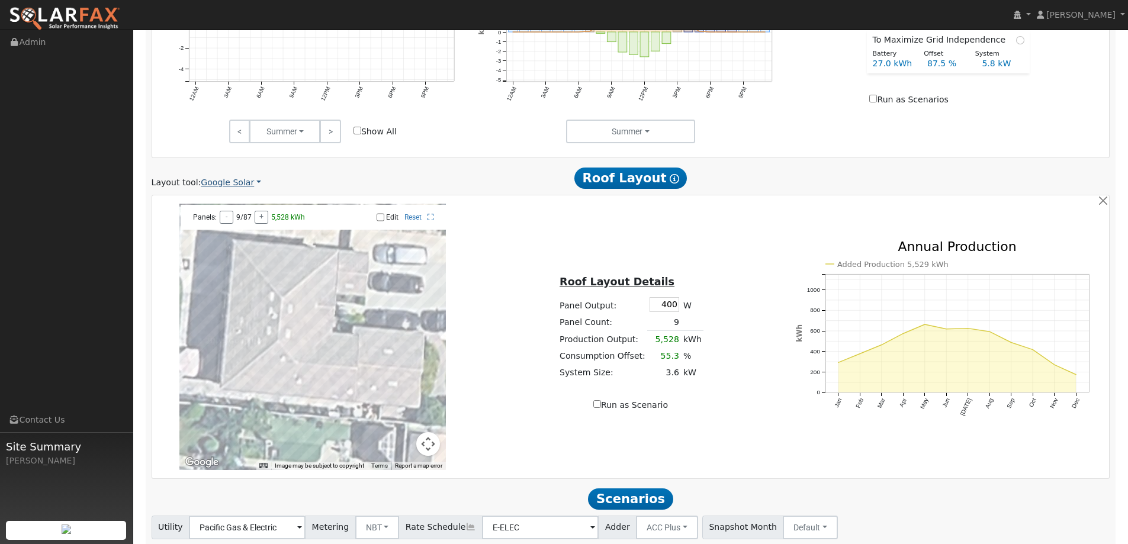
click at [233, 187] on link "Google Solar" at bounding box center [231, 183] width 60 height 12
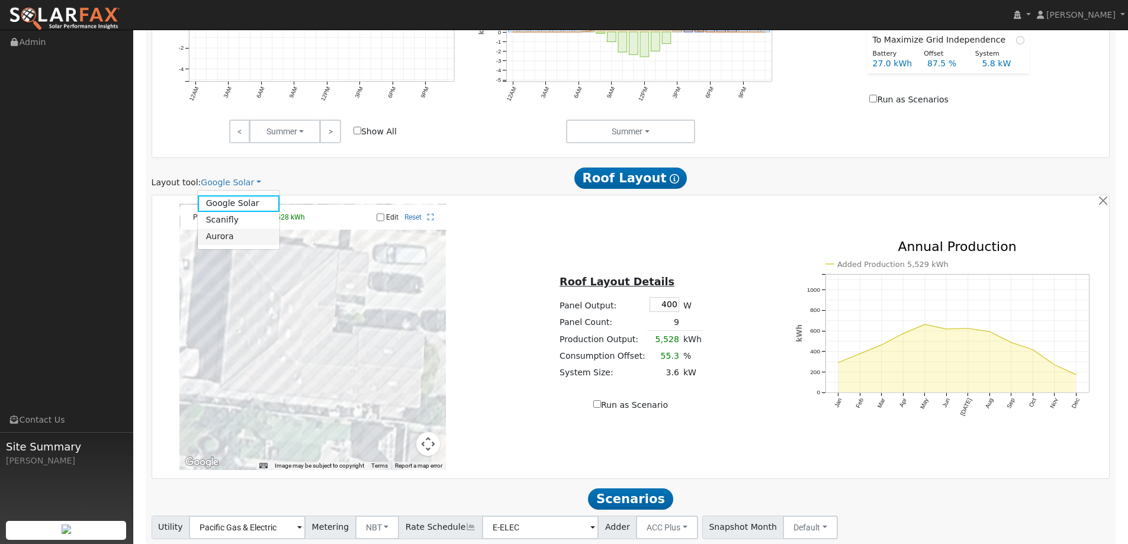
click at [248, 233] on link "Aurora" at bounding box center [239, 237] width 82 height 17
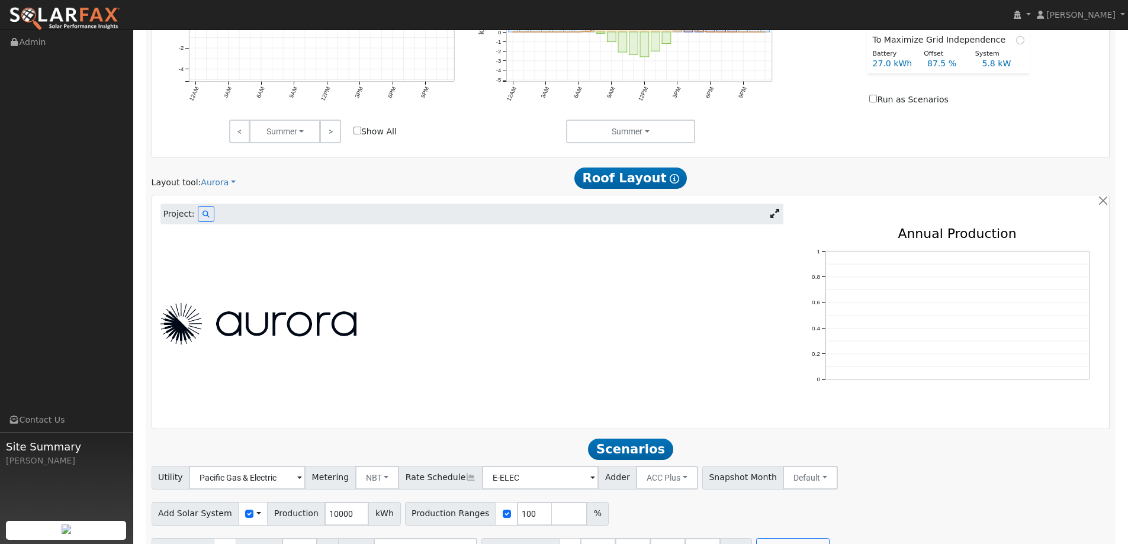
scroll to position [443, 0]
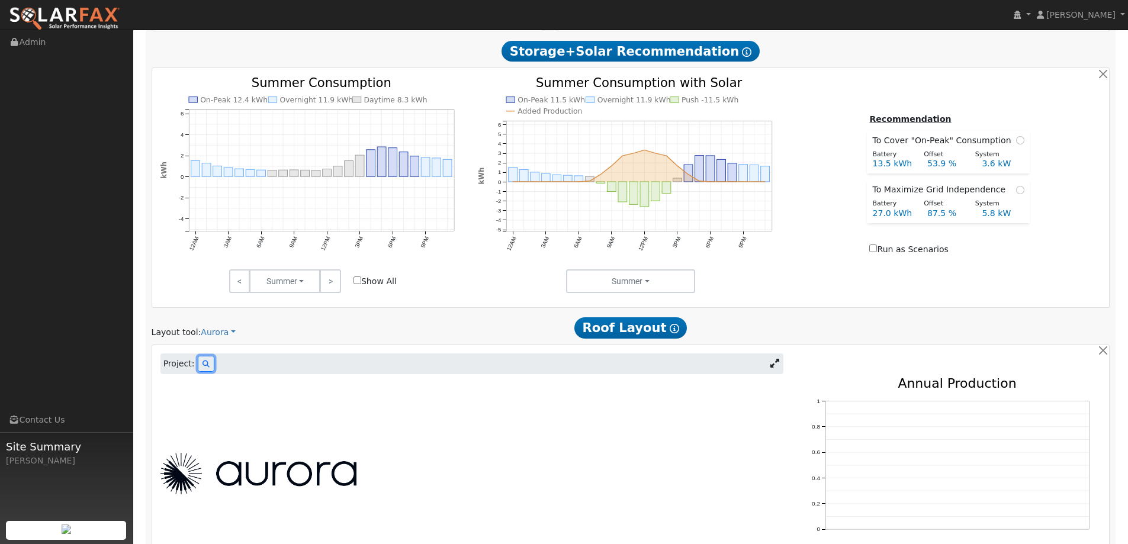
click at [204, 367] on icon at bounding box center [206, 364] width 7 height 7
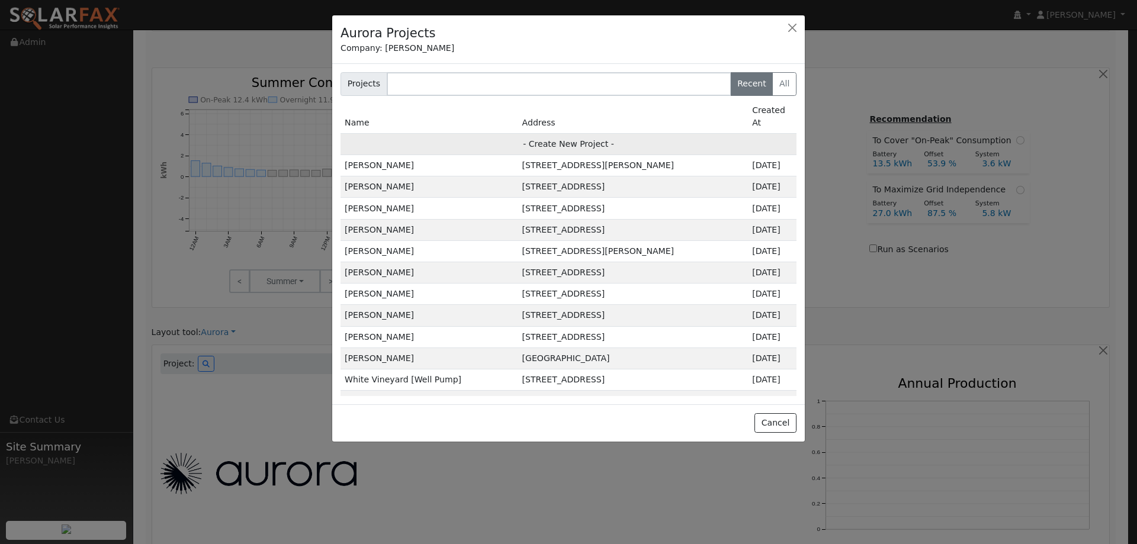
click at [666, 134] on td "- Create New Project -" at bounding box center [569, 143] width 456 height 21
type input "Jesse Sullins"
type input "122 Marland Court"
type input "Lincoln"
type input "CA"
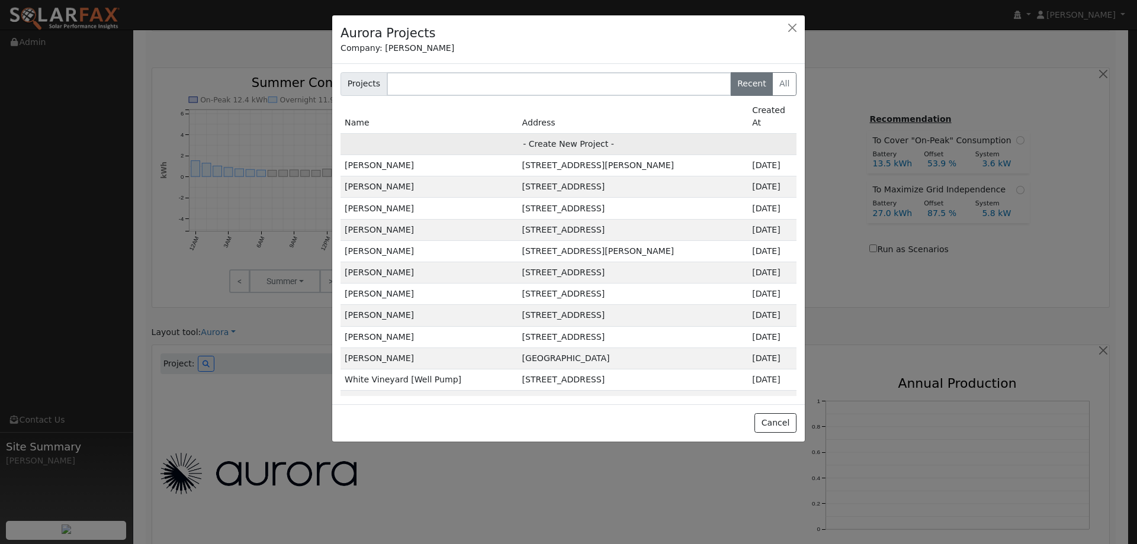
type input "95648"
type input "Design"
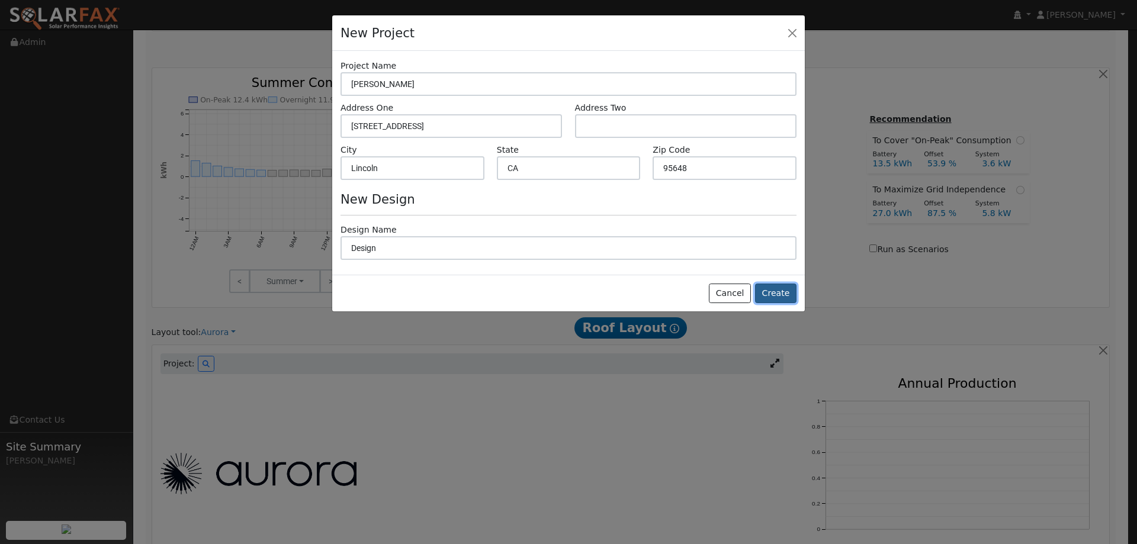
click at [783, 292] on button "Create" at bounding box center [775, 294] width 41 height 20
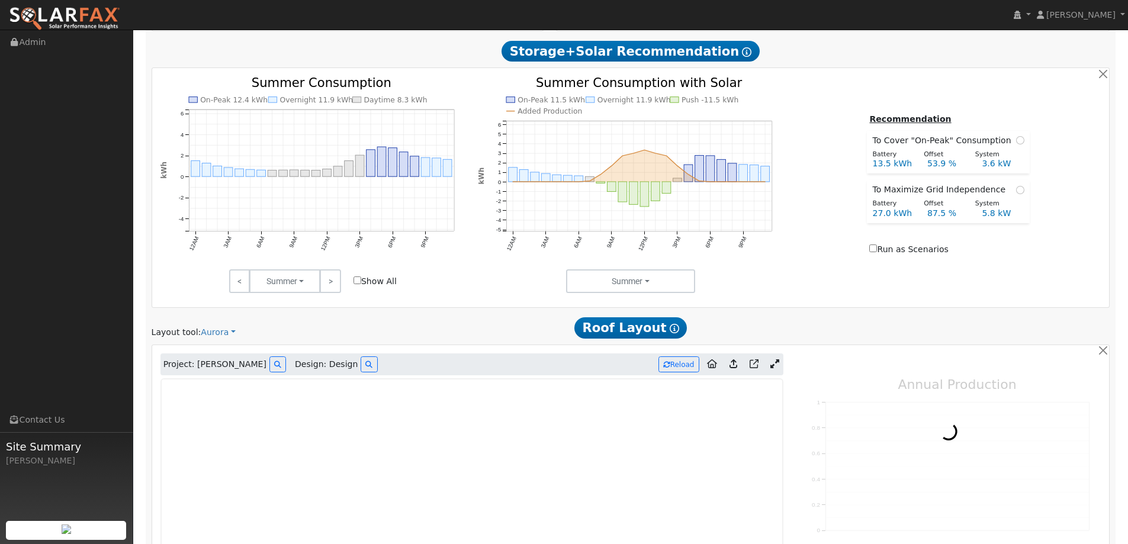
type input "0"
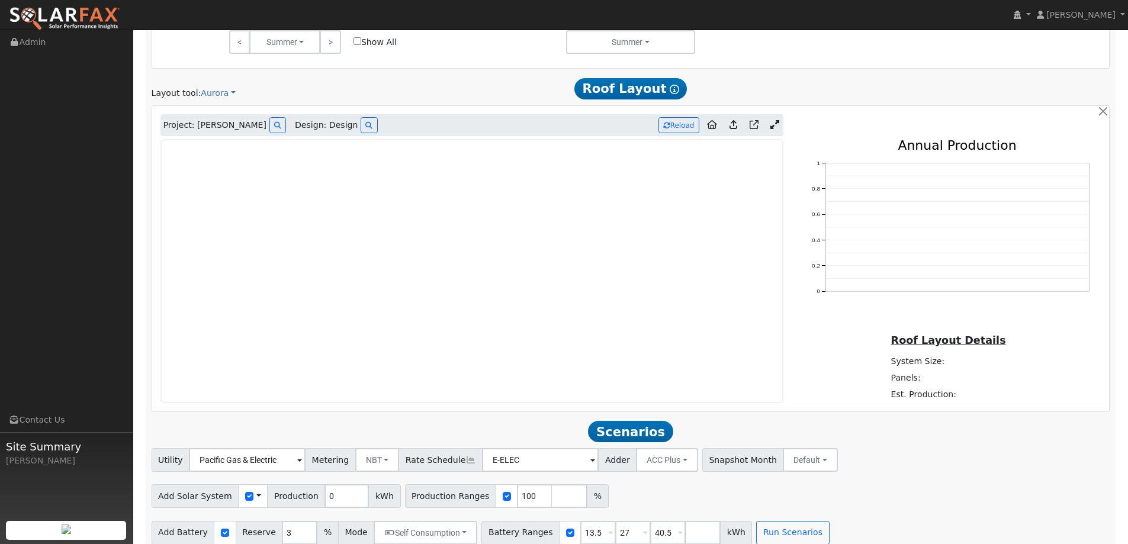
scroll to position [695, 0]
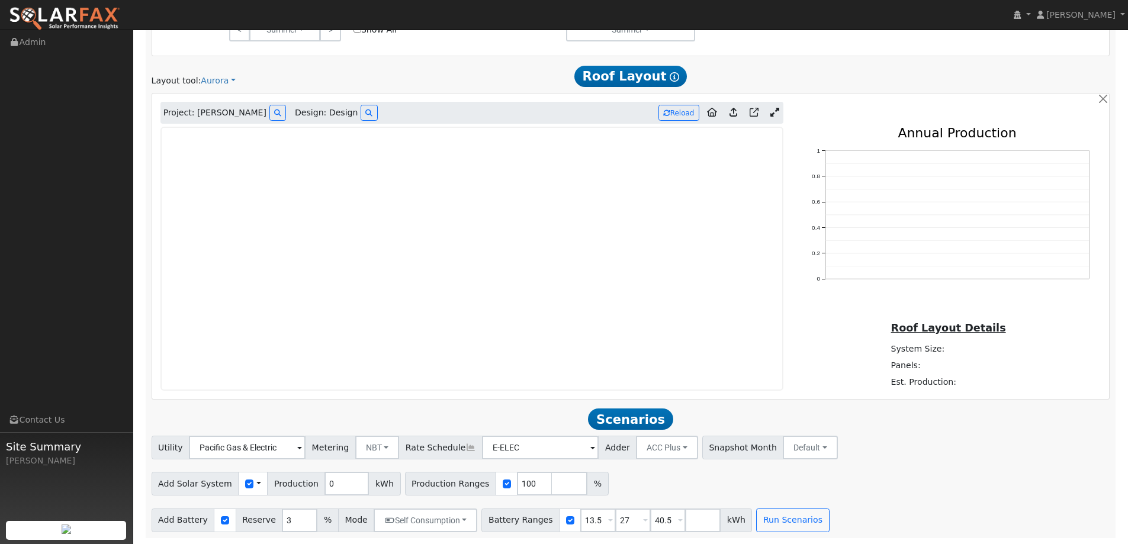
click at [62, 9] on img at bounding box center [64, 19] width 111 height 25
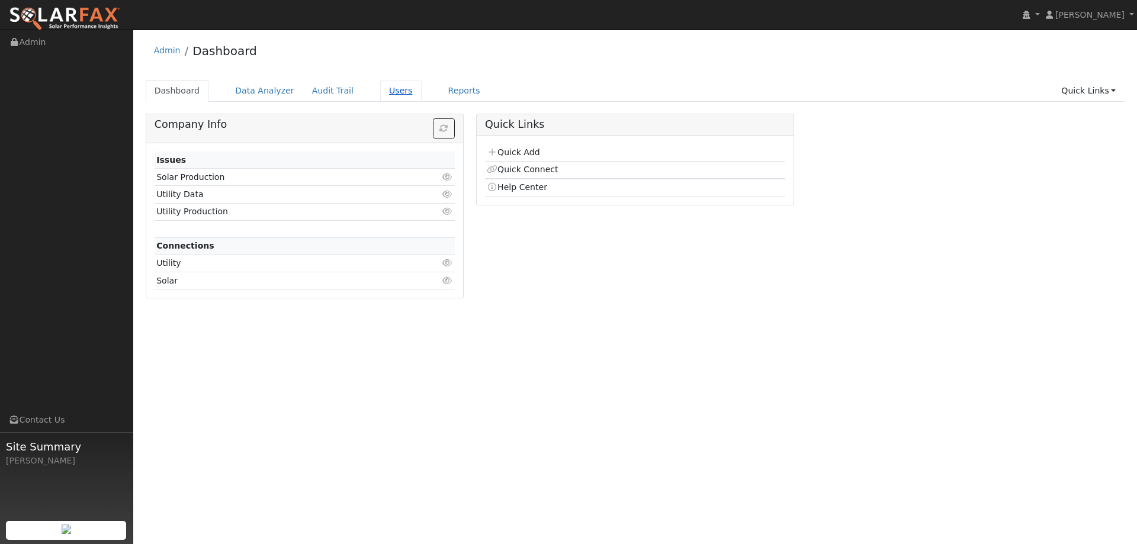
click at [390, 87] on link "Users" at bounding box center [400, 91] width 41 height 22
